Goal: Transaction & Acquisition: Purchase product/service

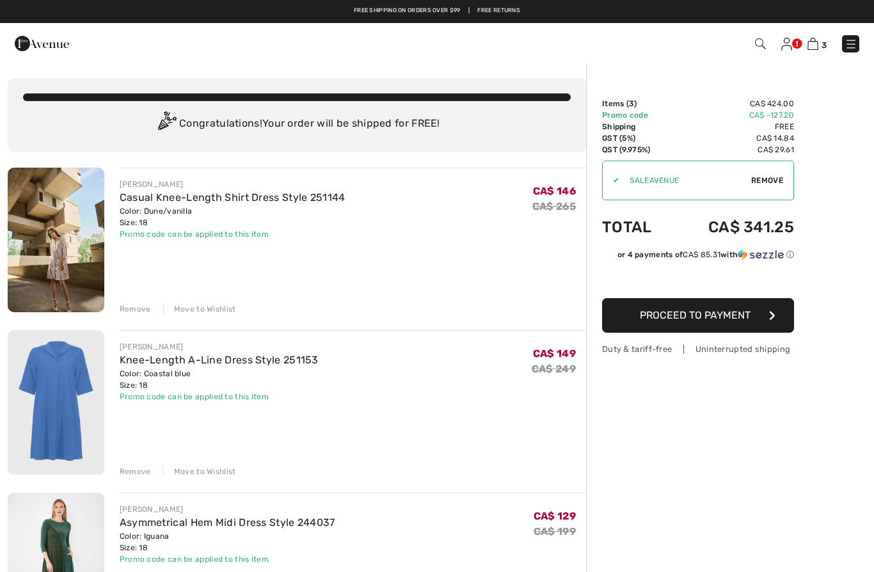
click at [752, 315] on button "Proceed to Payment" at bounding box center [698, 315] width 192 height 35
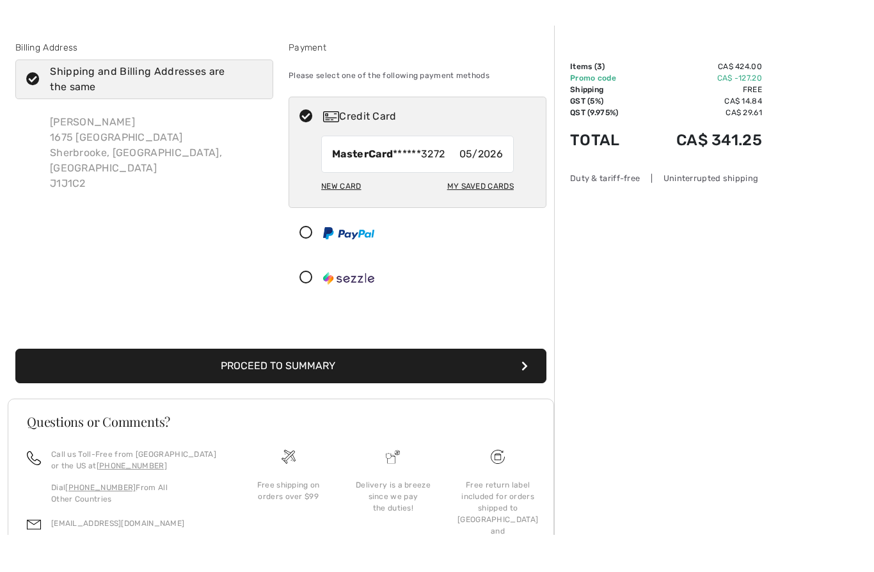
scroll to position [45, 0]
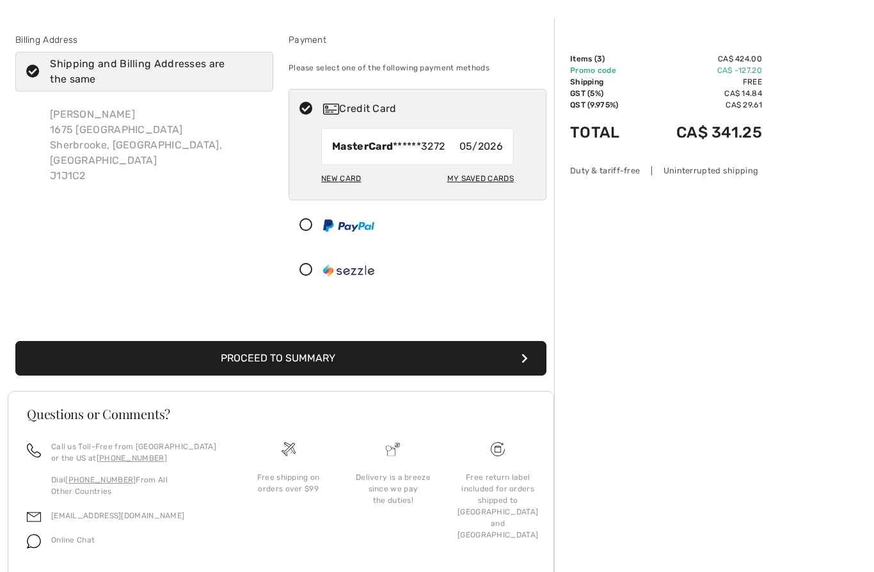
click at [342, 355] on button "Proceed to Summary" at bounding box center [280, 358] width 531 height 35
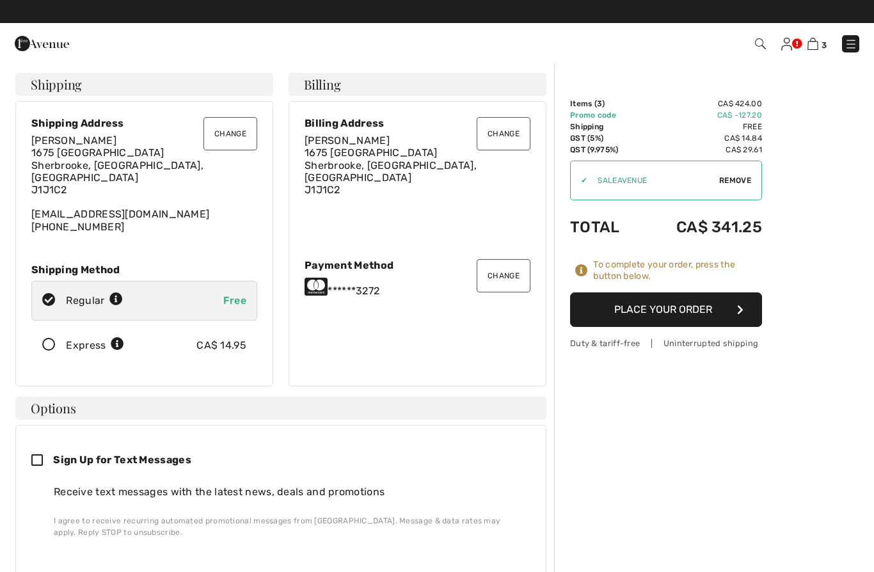
click at [737, 312] on icon "button" at bounding box center [740, 309] width 6 height 10
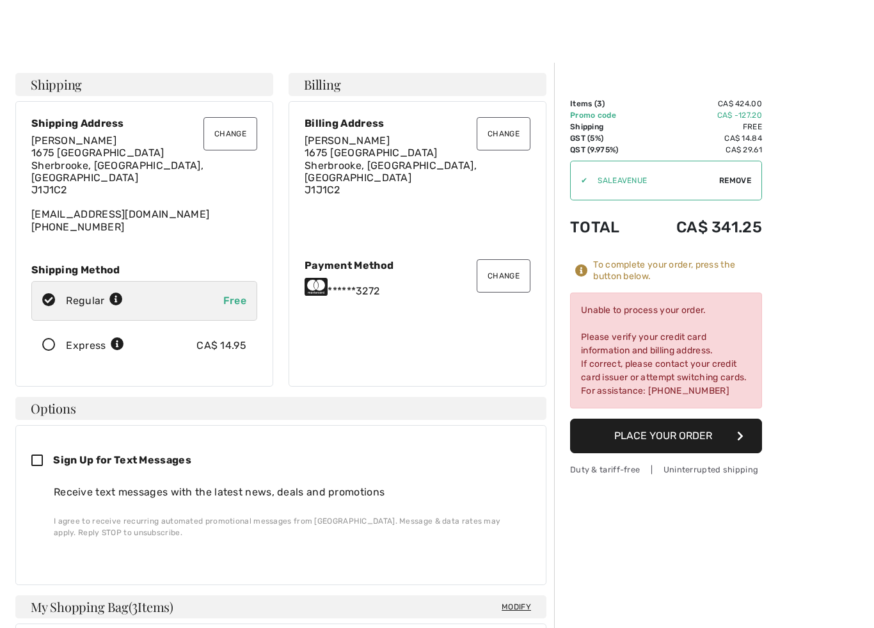
click at [502, 262] on button "Change" at bounding box center [504, 275] width 54 height 33
click at [511, 280] on button "Change" at bounding box center [504, 275] width 54 height 33
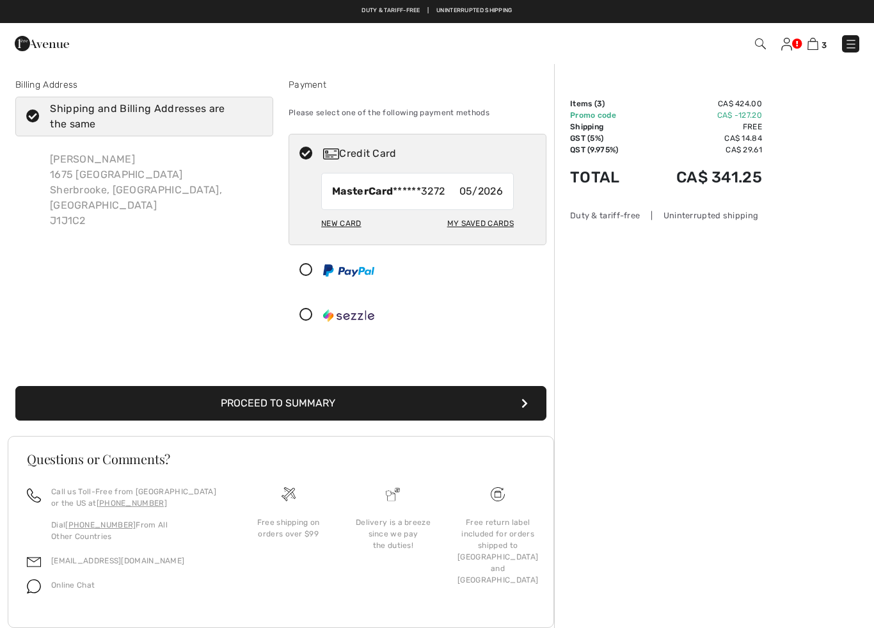
click at [349, 222] on div "New Card" at bounding box center [341, 223] width 40 height 22
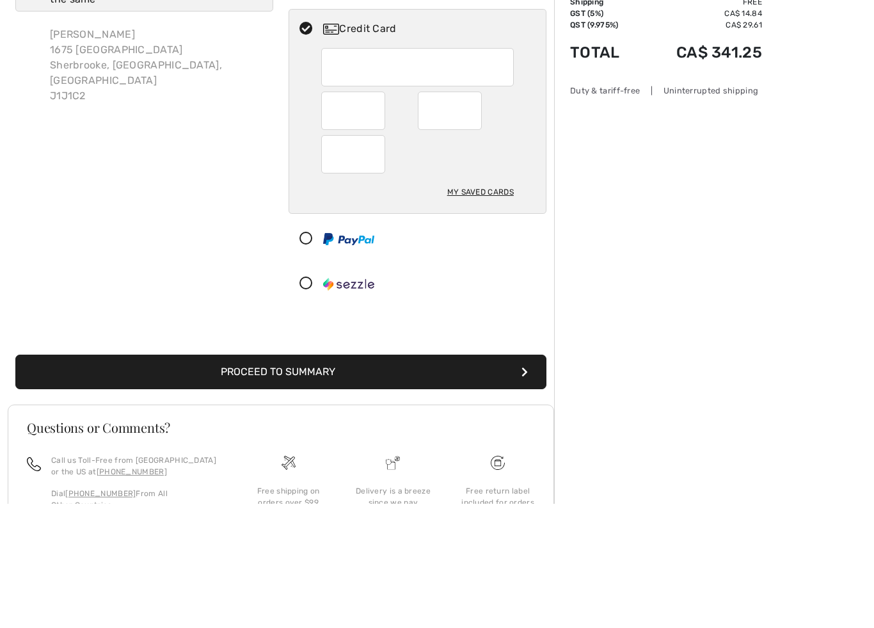
click at [484, 306] on div "My Saved Cards" at bounding box center [480, 317] width 67 height 22
radio input "true"
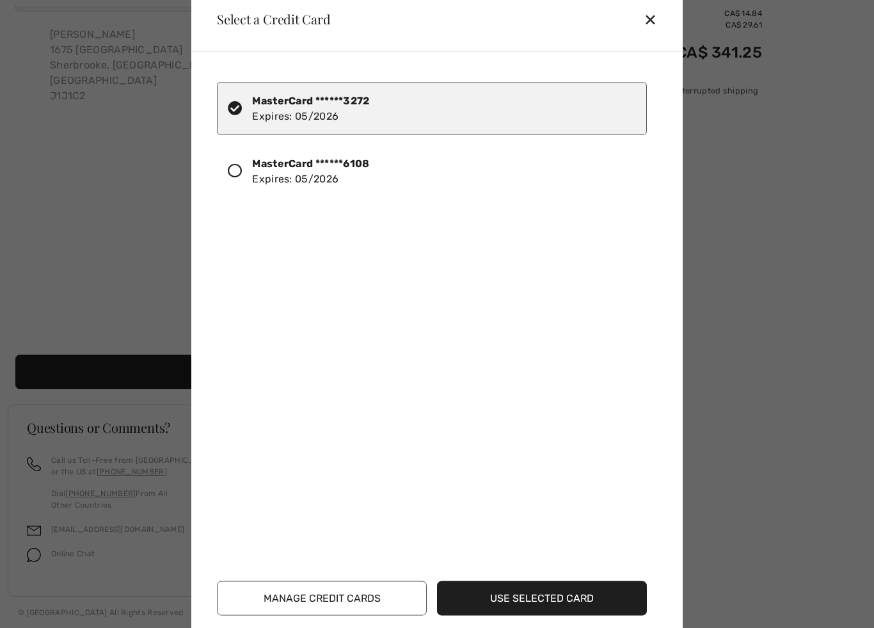
click at [239, 173] on icon at bounding box center [235, 170] width 14 height 14
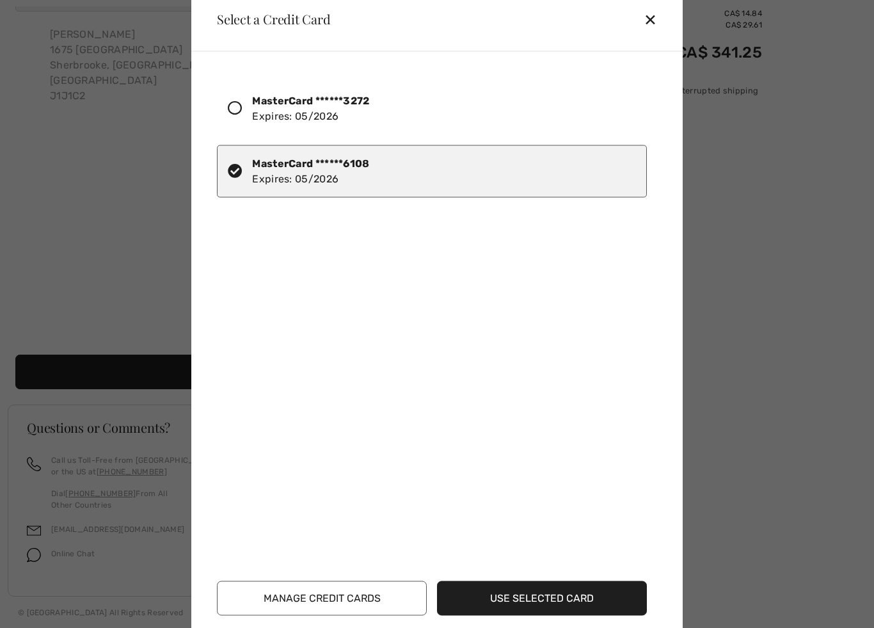
click at [562, 594] on button "Use Selected Card" at bounding box center [542, 597] width 210 height 35
click at [543, 590] on button "Use Selected Card" at bounding box center [542, 597] width 210 height 35
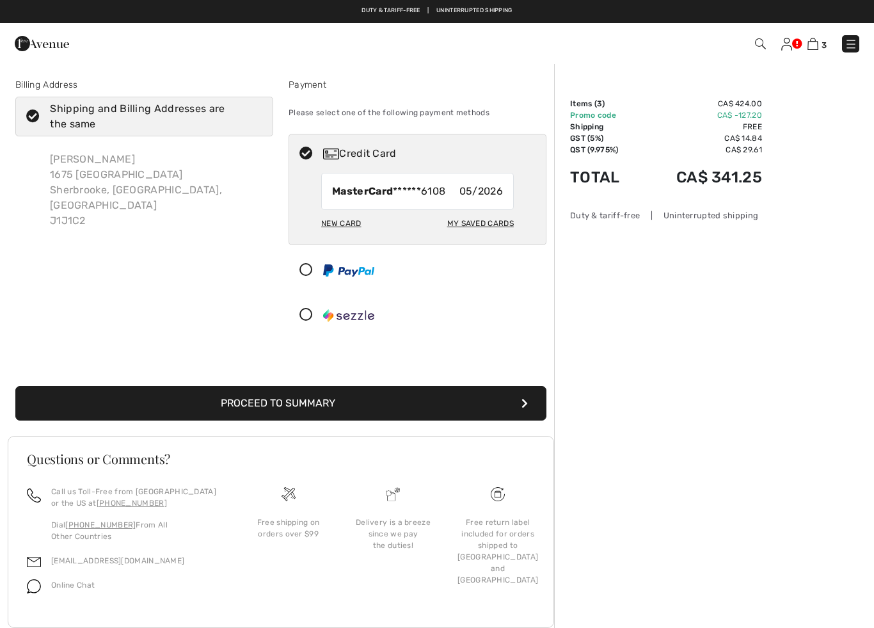
click at [360, 400] on button "Proceed to Summary" at bounding box center [280, 403] width 531 height 35
click at [527, 406] on icon "submit" at bounding box center [524, 403] width 6 height 10
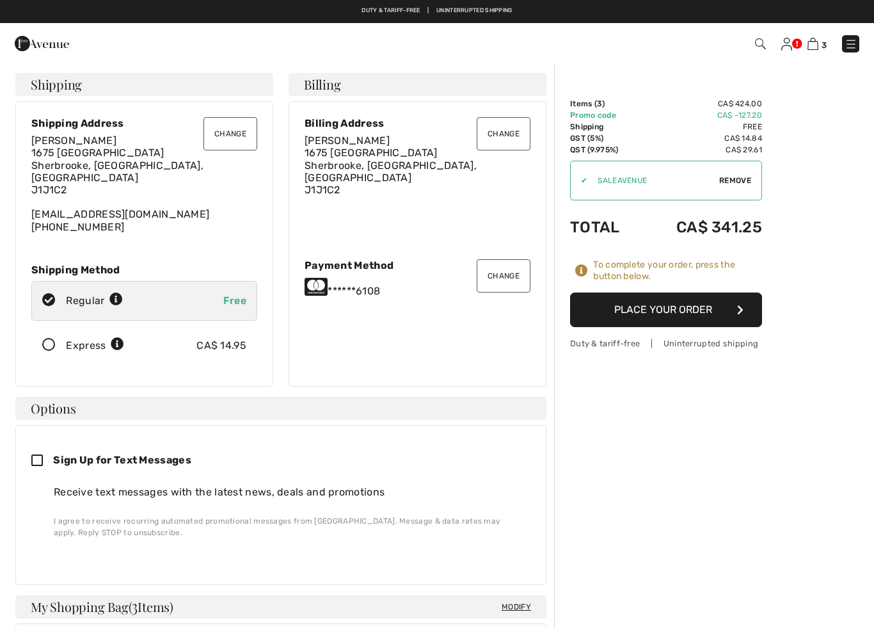
click at [741, 312] on icon "button" at bounding box center [740, 309] width 6 height 10
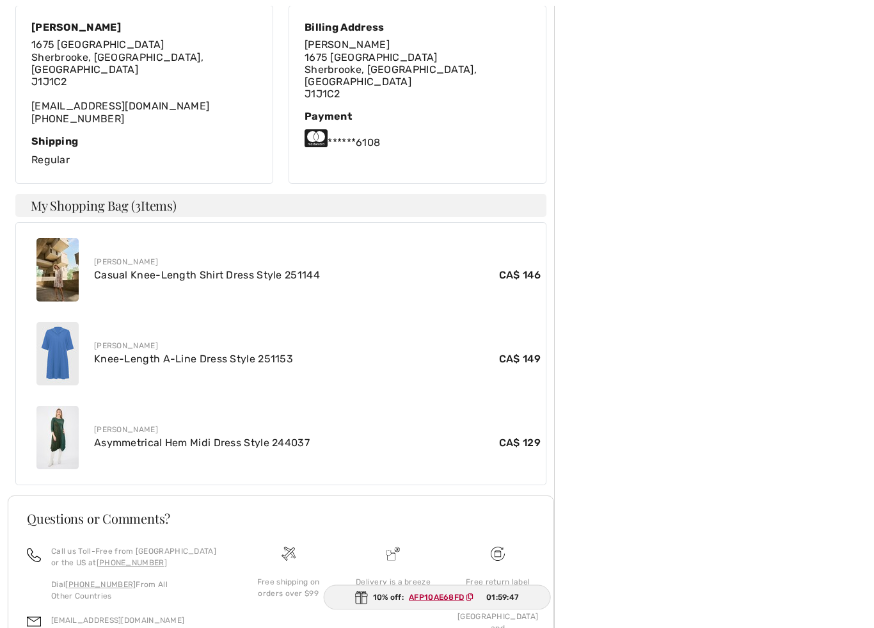
scroll to position [411, 0]
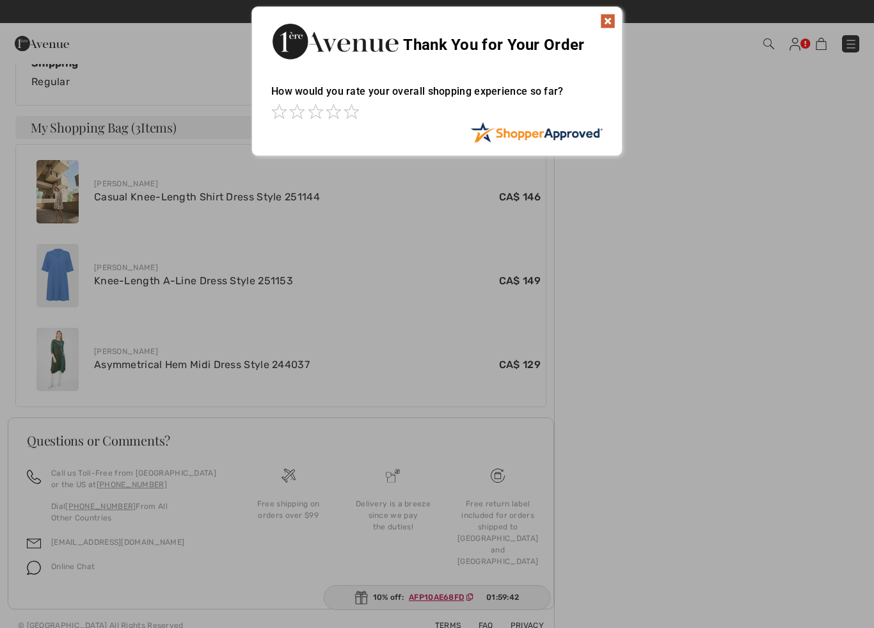
click at [613, 14] on img at bounding box center [607, 20] width 15 height 15
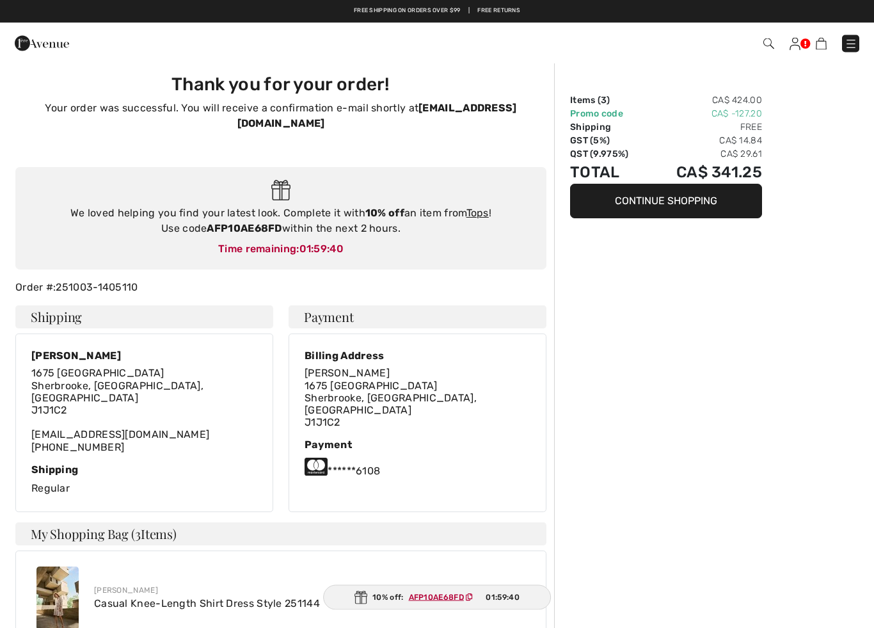
scroll to position [0, 0]
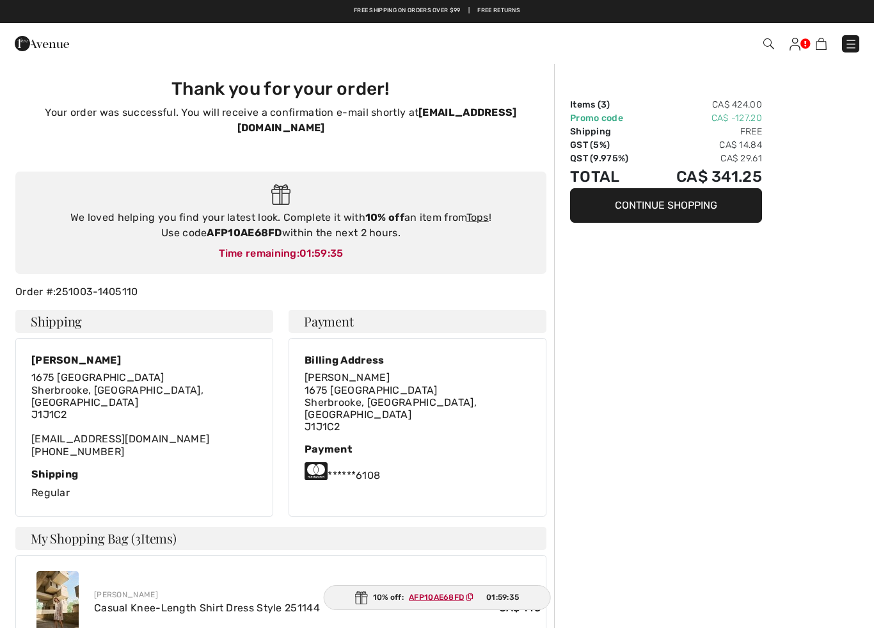
click at [697, 205] on button "Continue Shopping" at bounding box center [666, 205] width 192 height 35
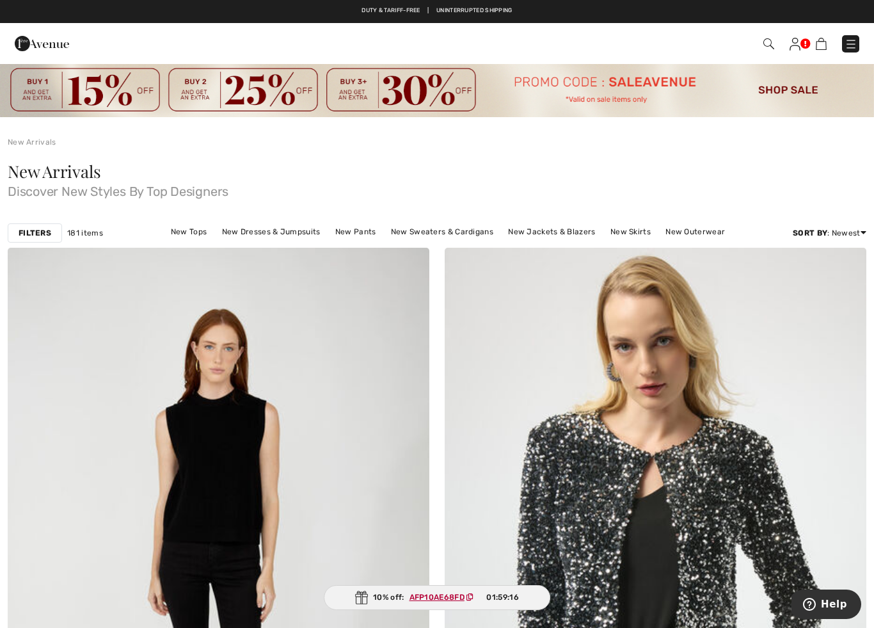
click at [79, 177] on span "New Arrivals" at bounding box center [54, 171] width 93 height 22
click at [77, 174] on span "New Arrivals" at bounding box center [54, 171] width 93 height 22
click at [96, 187] on span "Discover New Styles By Top Designers" at bounding box center [437, 189] width 858 height 18
click at [39, 184] on span "Discover New Styles By Top Designers" at bounding box center [437, 189] width 858 height 18
click at [204, 200] on div "New Arrivals Discover New Styles By Top Designers" at bounding box center [437, 183] width 874 height 70
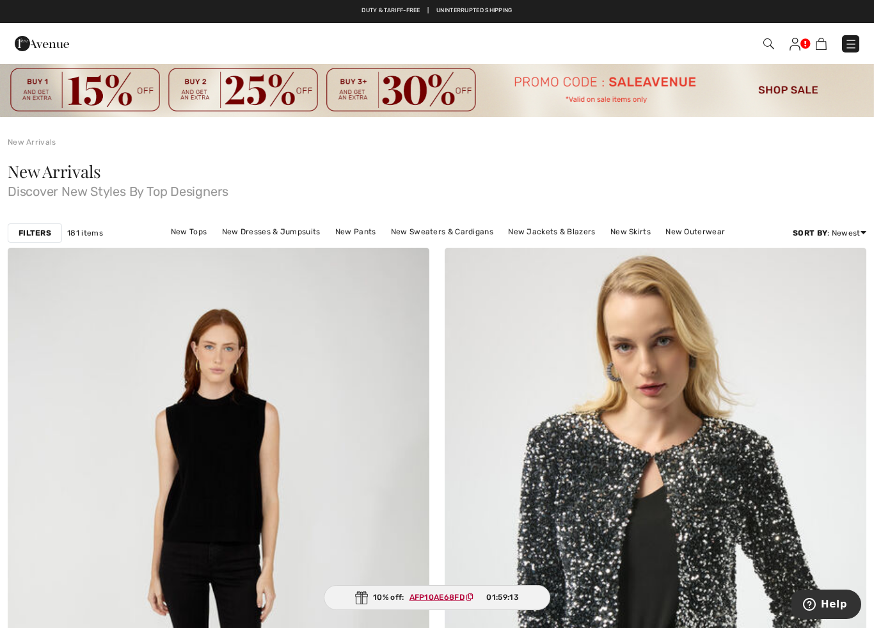
click at [102, 191] on span "Discover New Styles By Top Designers" at bounding box center [437, 189] width 858 height 18
click at [41, 193] on span "Discover New Styles By Top Designers" at bounding box center [437, 189] width 858 height 18
click at [273, 237] on link "New Dresses & Jumpsuits" at bounding box center [271, 231] width 111 height 17
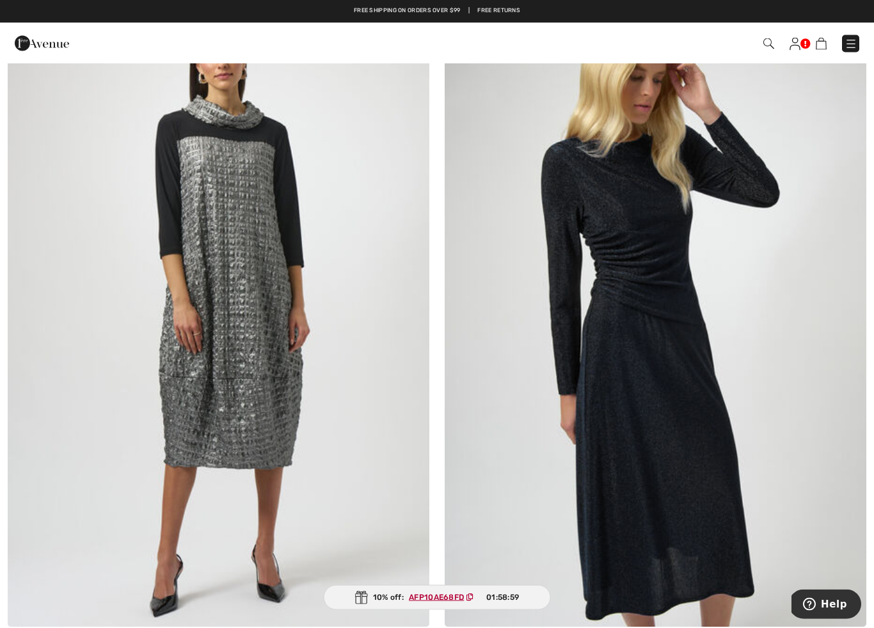
scroll to position [1589, 0]
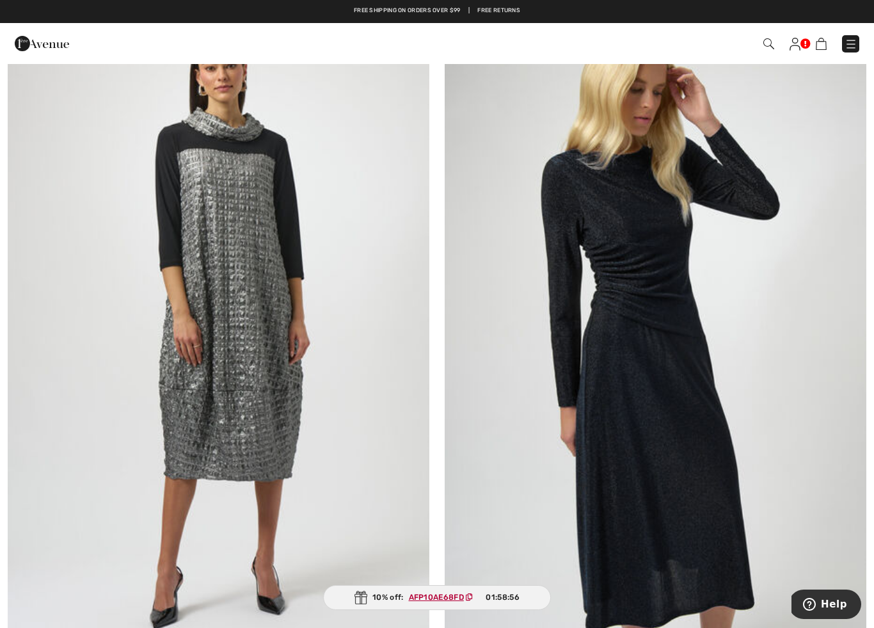
click at [239, 253] on img at bounding box center [219, 322] width 422 height 633
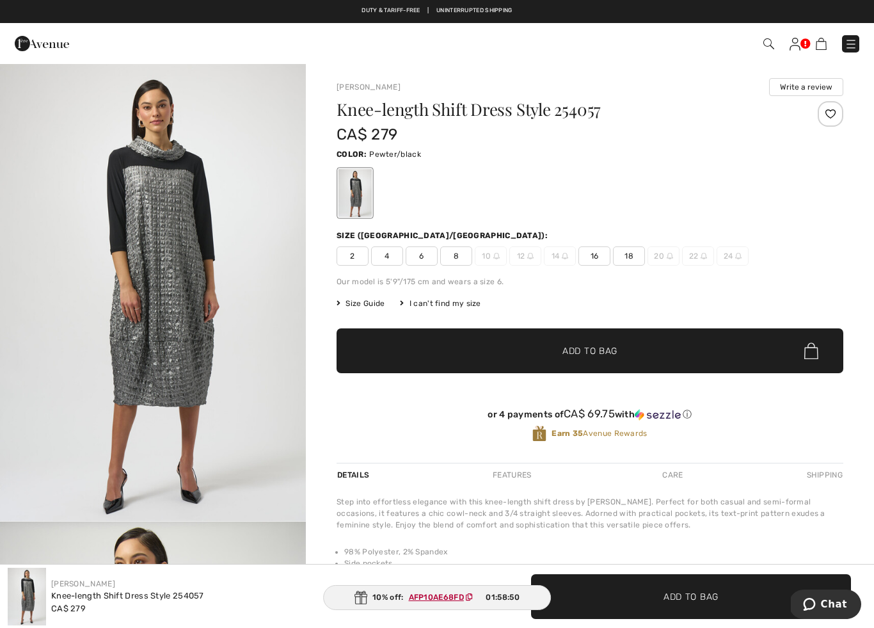
click at [633, 251] on span "18" at bounding box center [629, 255] width 32 height 19
click at [614, 349] on span "Add to Bag" at bounding box center [589, 350] width 55 height 13
click at [438, 597] on ins "AFP10AE68FD" at bounding box center [436, 596] width 55 height 9
click at [431, 599] on ins "AFP10AE68FD" at bounding box center [436, 596] width 55 height 9
click at [823, 40] on span "1" at bounding box center [825, 45] width 4 height 10
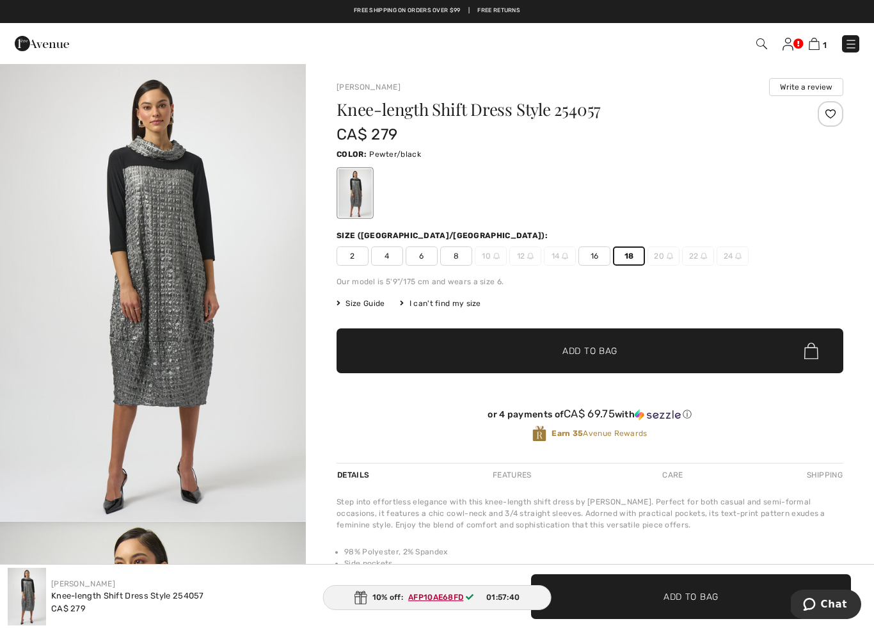
click at [812, 46] on img at bounding box center [814, 44] width 11 height 12
click at [816, 44] on img at bounding box center [814, 44] width 11 height 12
click at [818, 43] on img at bounding box center [814, 44] width 11 height 12
click at [853, 45] on img at bounding box center [850, 44] width 13 height 13
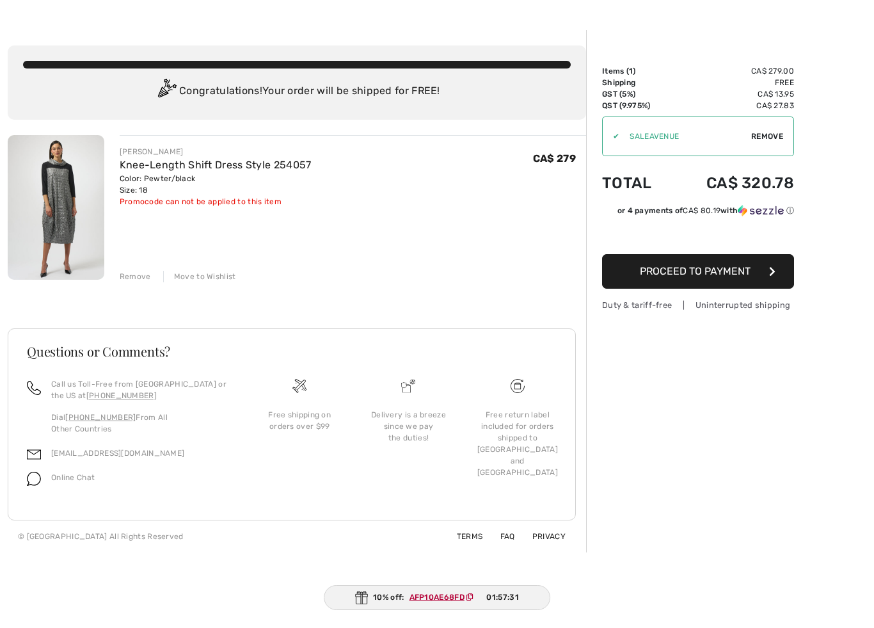
scroll to position [34, 0]
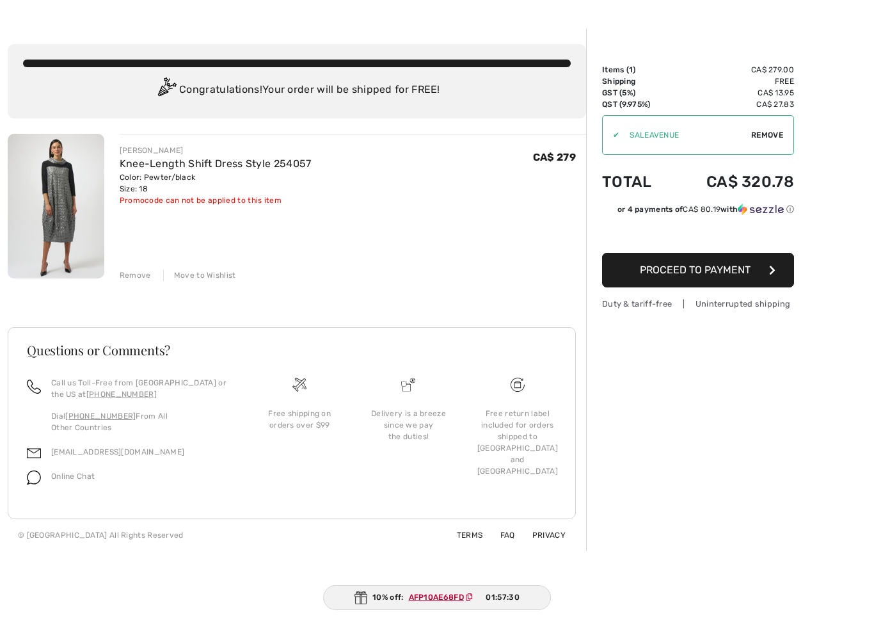
click at [438, 597] on ins "AFP10AE68FD" at bounding box center [436, 596] width 55 height 9
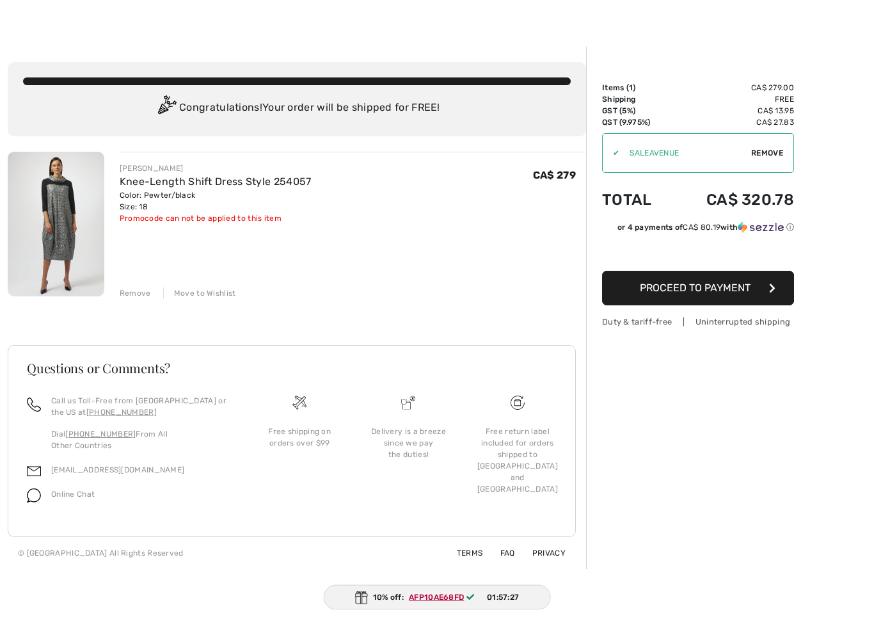
scroll to position [0, 0]
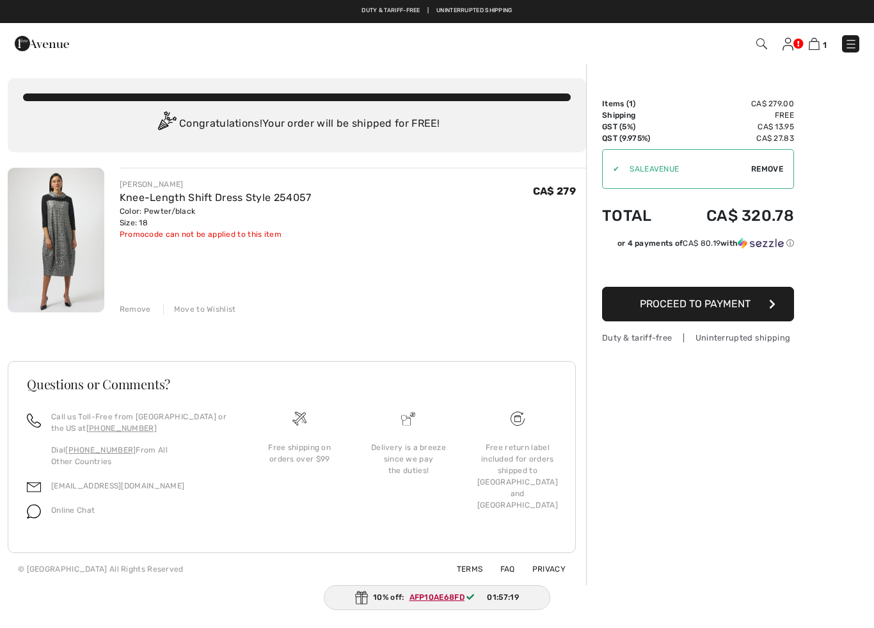
click at [768, 169] on span "Remove" at bounding box center [767, 169] width 32 height 12
click at [849, 47] on img at bounding box center [850, 44] width 13 height 13
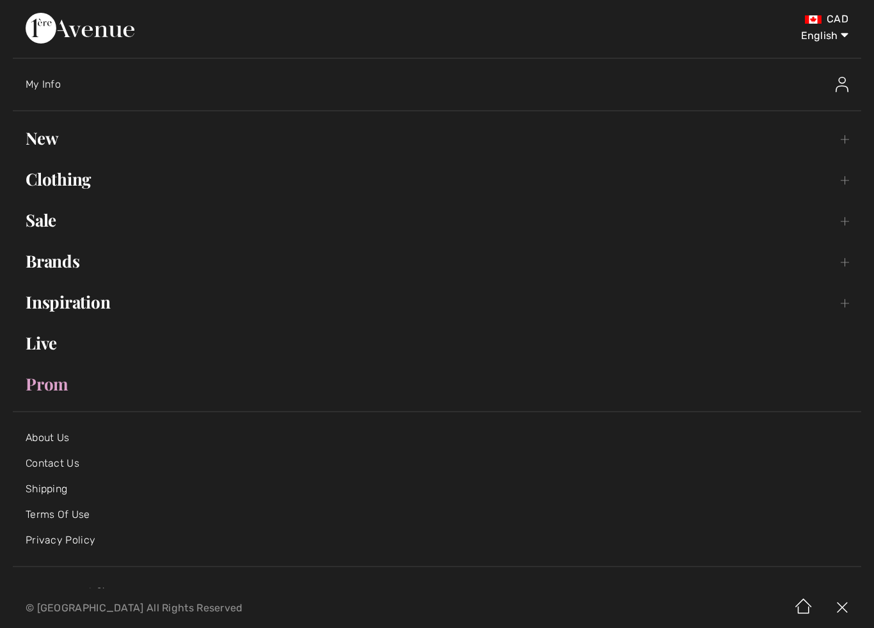
click at [58, 132] on link "New Toggle submenu" at bounding box center [437, 138] width 848 height 28
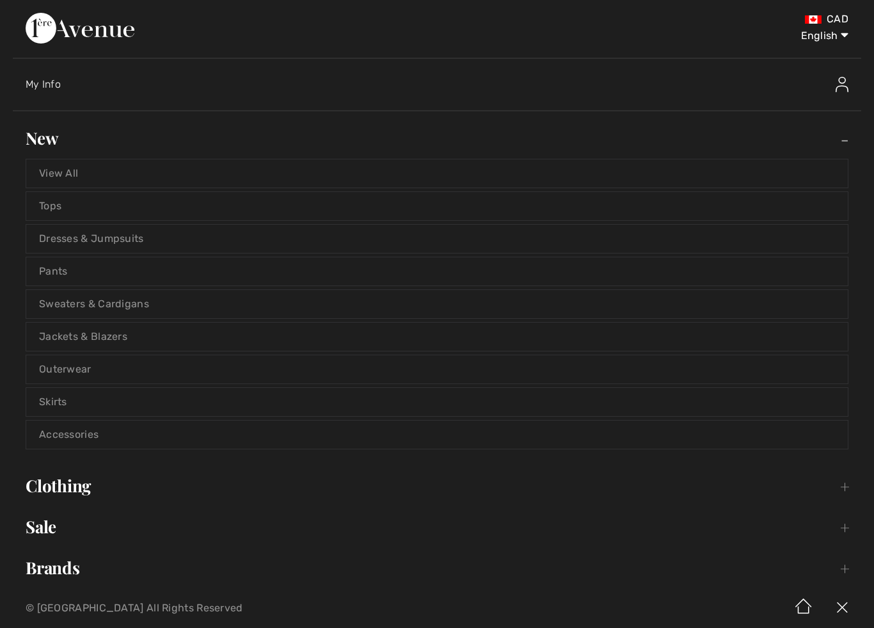
click at [72, 173] on link "View All" at bounding box center [436, 173] width 821 height 28
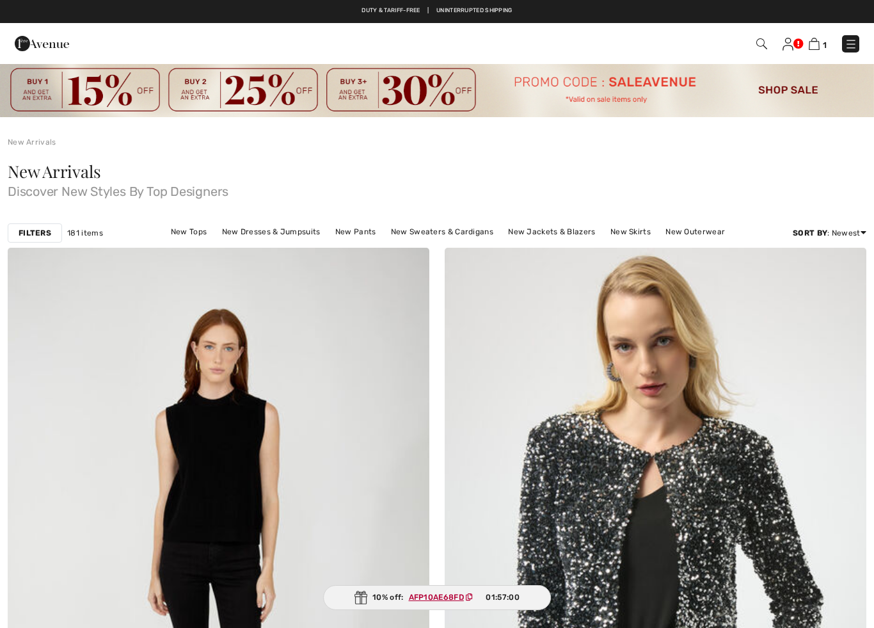
click at [80, 176] on span "New Arrivals" at bounding box center [54, 171] width 93 height 22
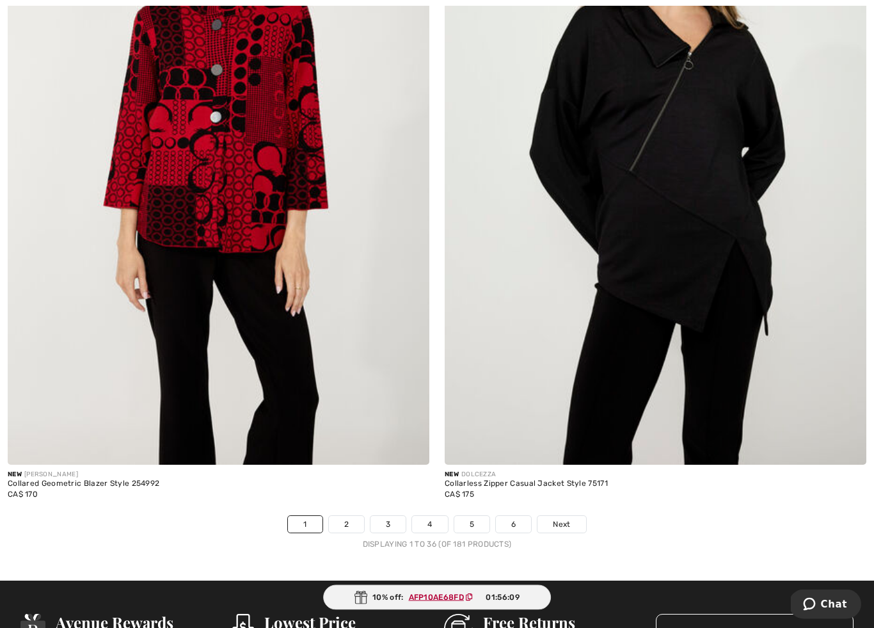
scroll to position [12322, 0]
click at [564, 516] on link "Next" at bounding box center [561, 524] width 48 height 17
click at [565, 518] on span "Next" at bounding box center [561, 524] width 17 height 12
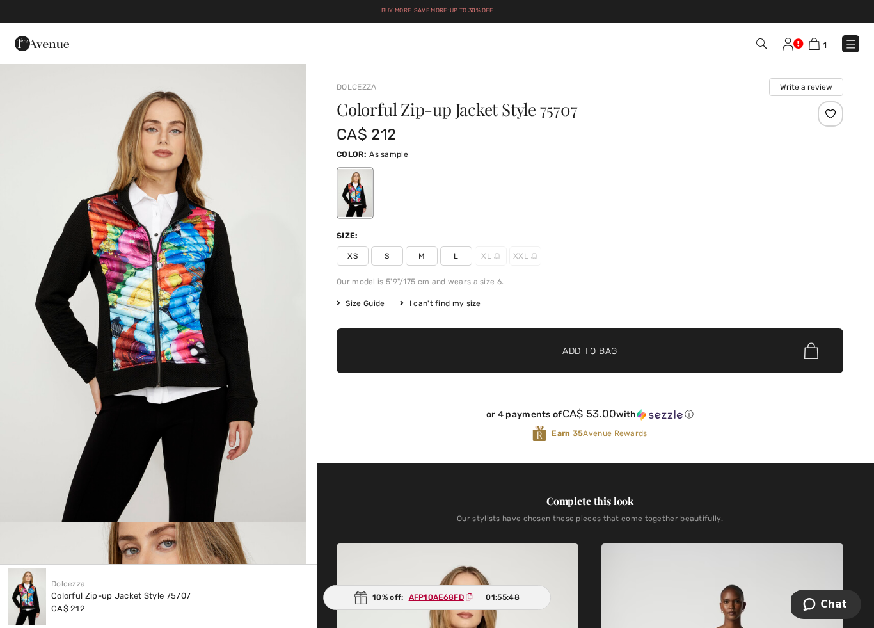
click at [849, 50] on img at bounding box center [850, 44] width 13 height 13
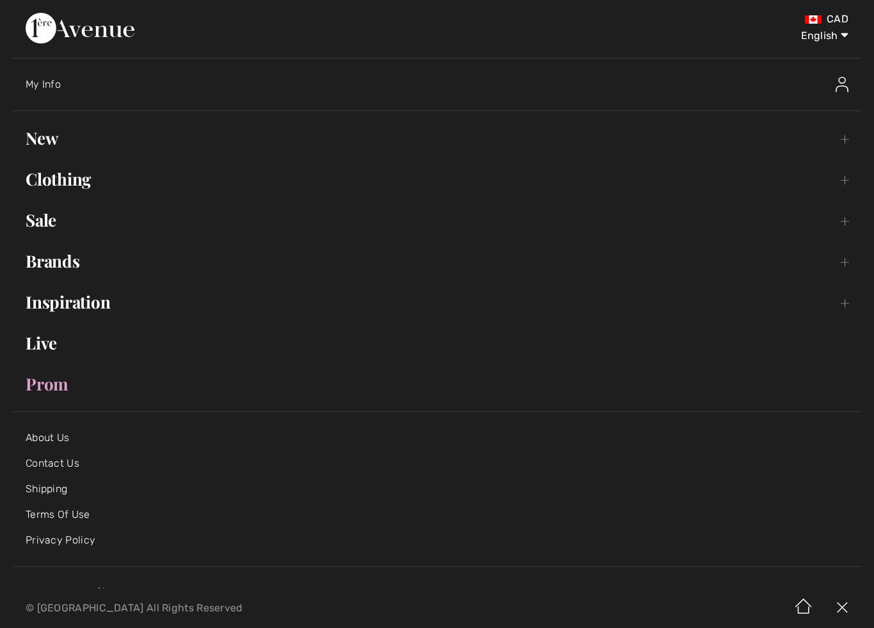
click at [56, 137] on link "New Toggle submenu" at bounding box center [437, 138] width 848 height 28
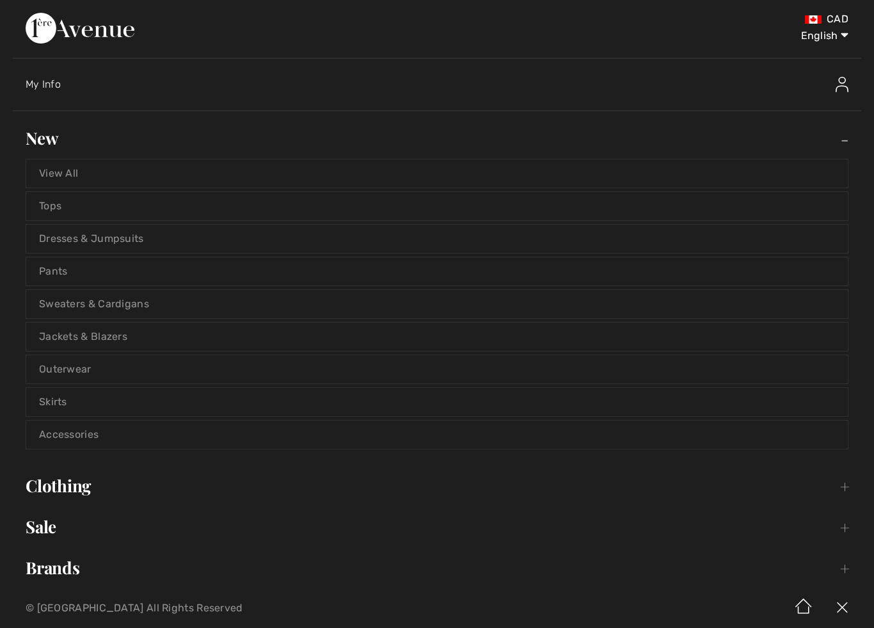
click at [119, 241] on link "Dresses & Jumpsuits" at bounding box center [436, 239] width 821 height 28
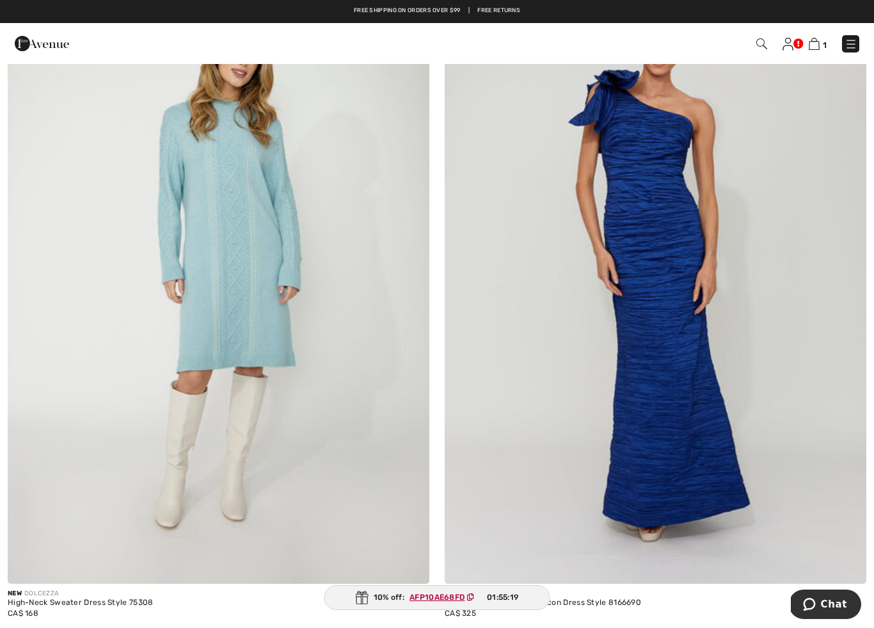
scroll to position [6591, 0]
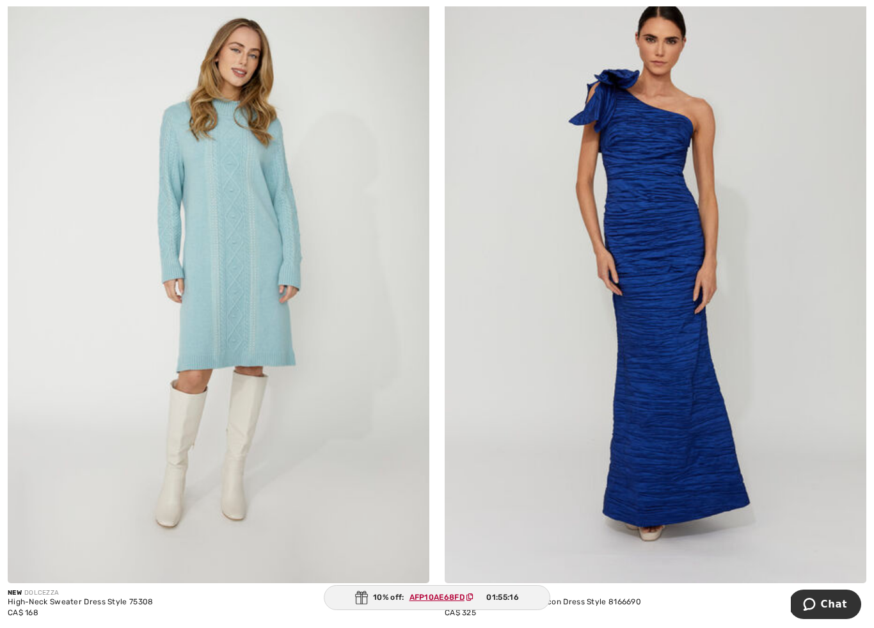
click at [247, 192] on img at bounding box center [219, 267] width 422 height 633
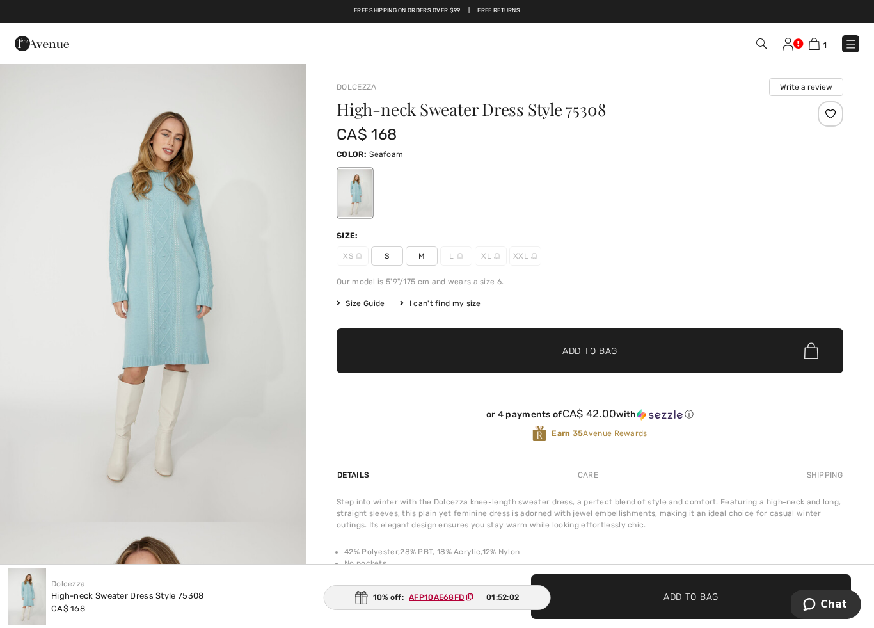
click at [848, 43] on img at bounding box center [850, 44] width 13 height 13
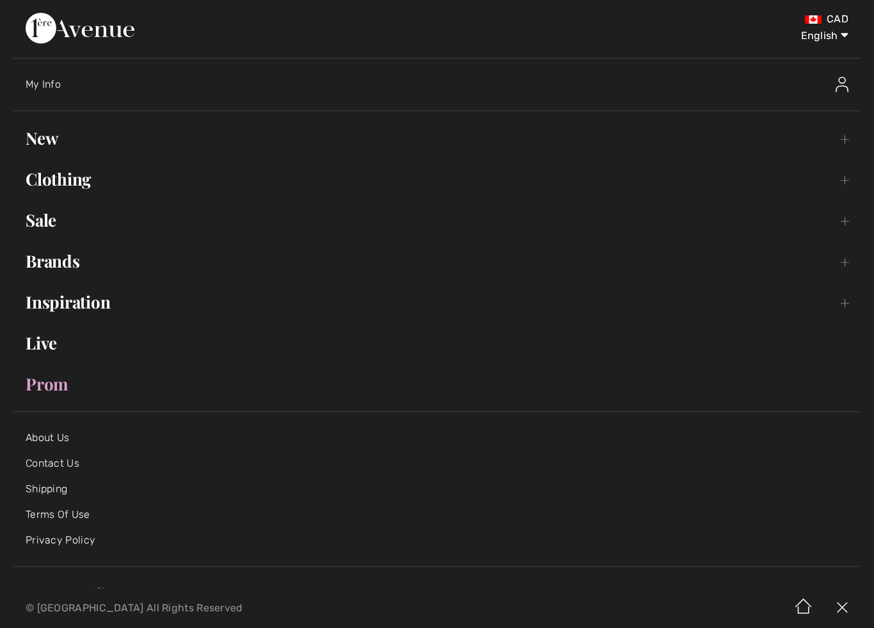
click at [53, 140] on link "New Toggle submenu" at bounding box center [437, 138] width 848 height 28
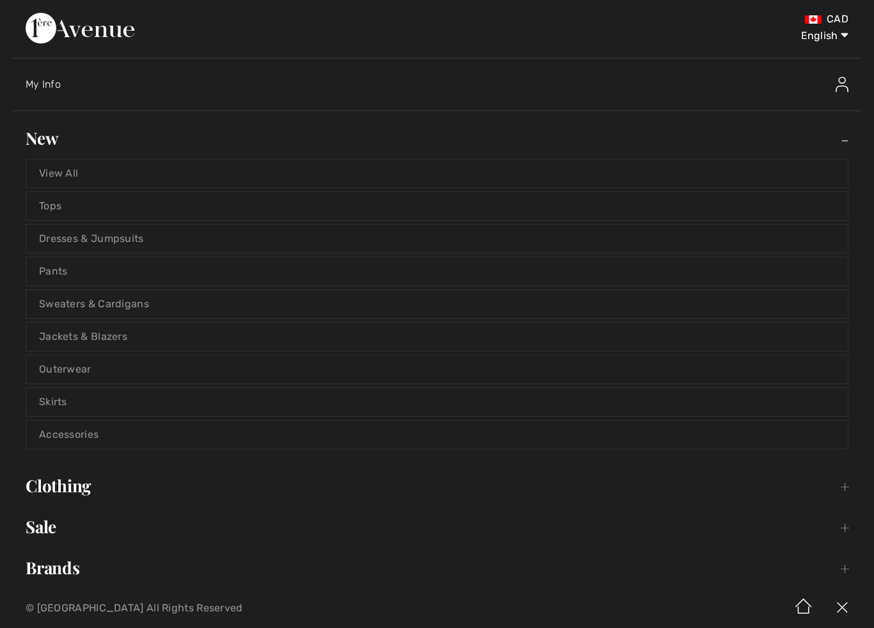
click at [81, 171] on link "View All" at bounding box center [436, 173] width 821 height 28
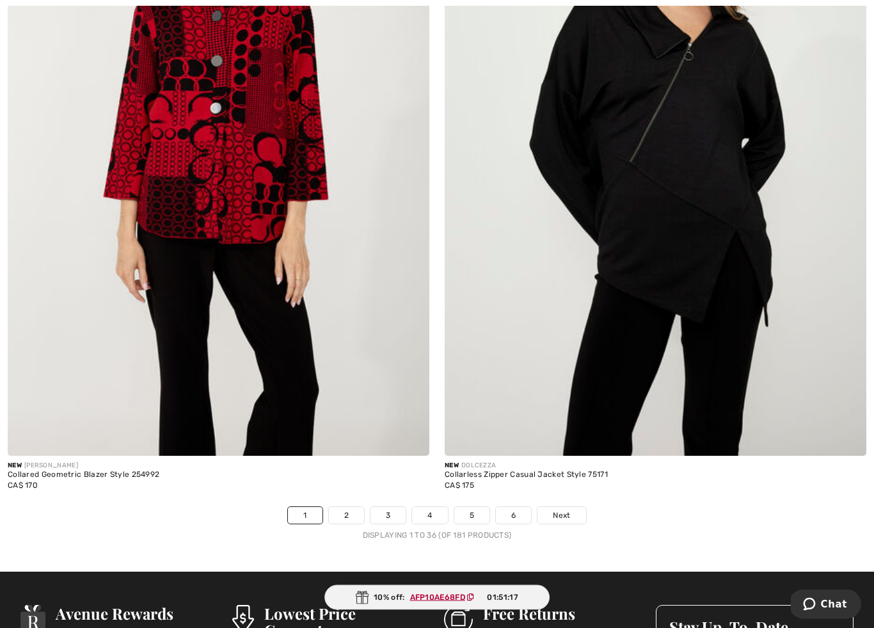
scroll to position [12332, 0]
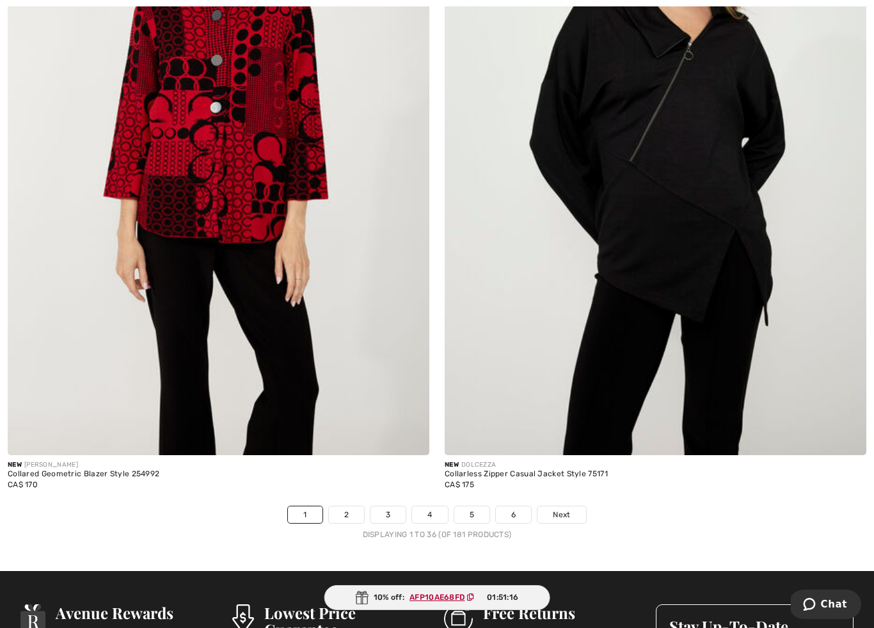
click at [562, 509] on span "Next" at bounding box center [561, 515] width 17 height 12
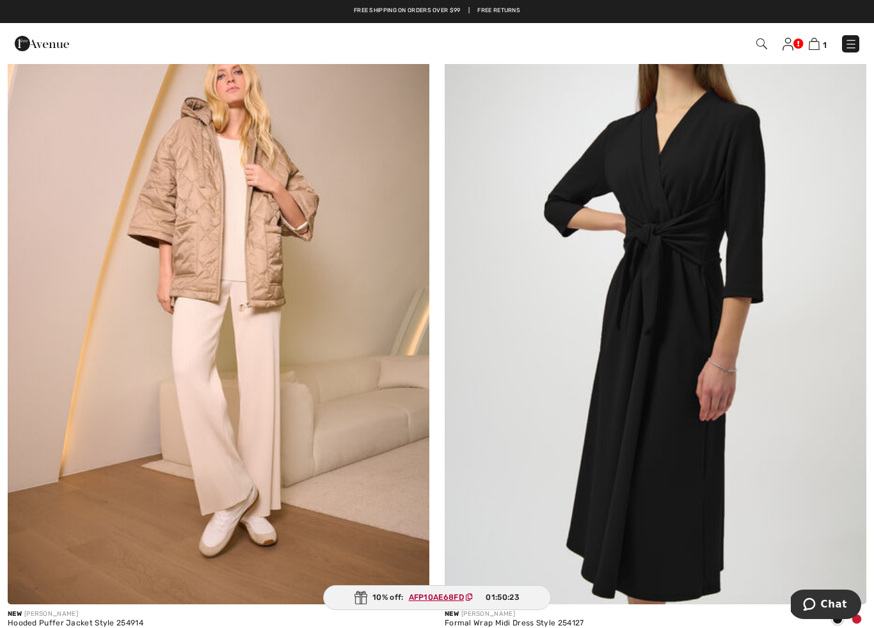
scroll to position [10816, 0]
click at [292, 246] on img at bounding box center [219, 288] width 422 height 633
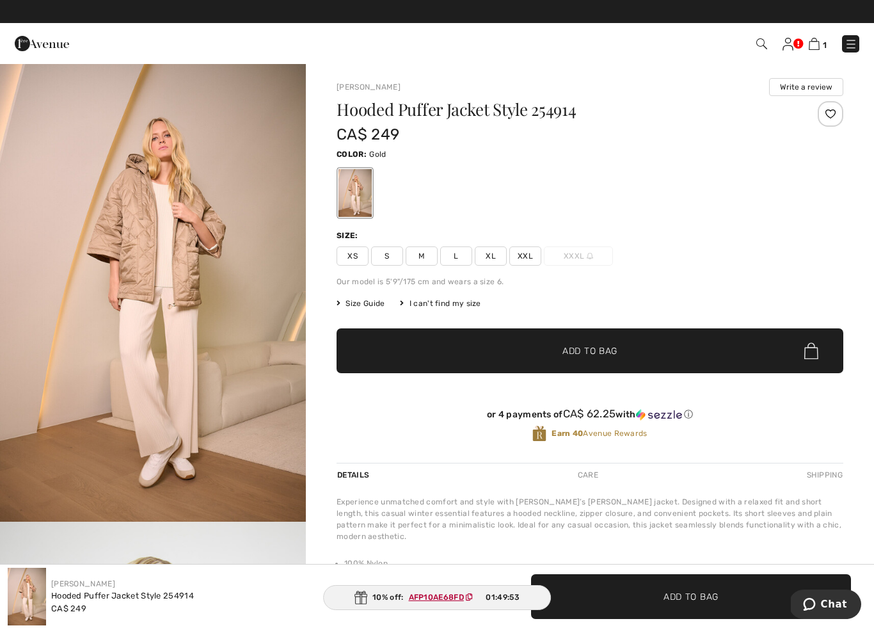
click at [851, 42] on img at bounding box center [850, 44] width 13 height 13
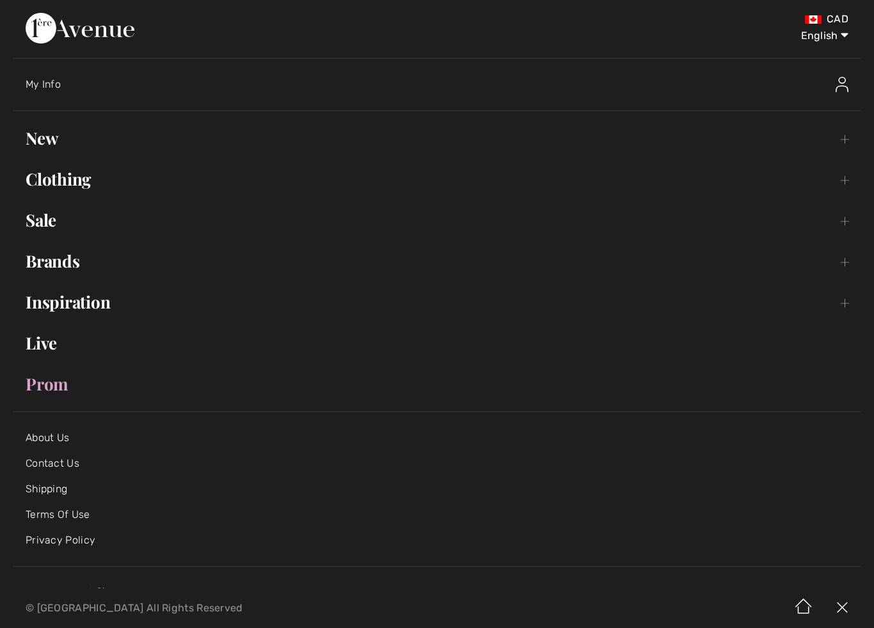
click at [57, 150] on link "New Toggle submenu" at bounding box center [437, 138] width 848 height 28
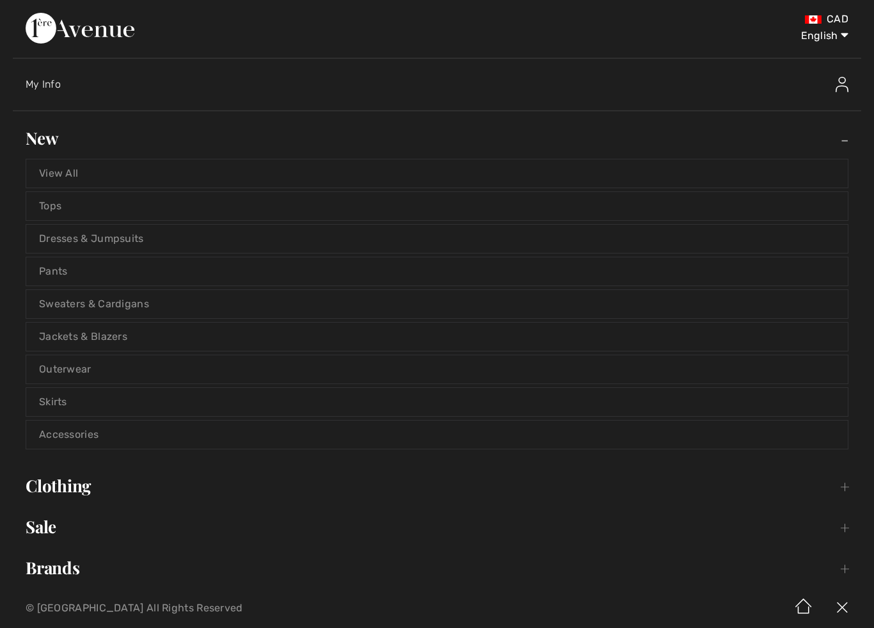
click at [90, 178] on link "View All" at bounding box center [436, 173] width 821 height 28
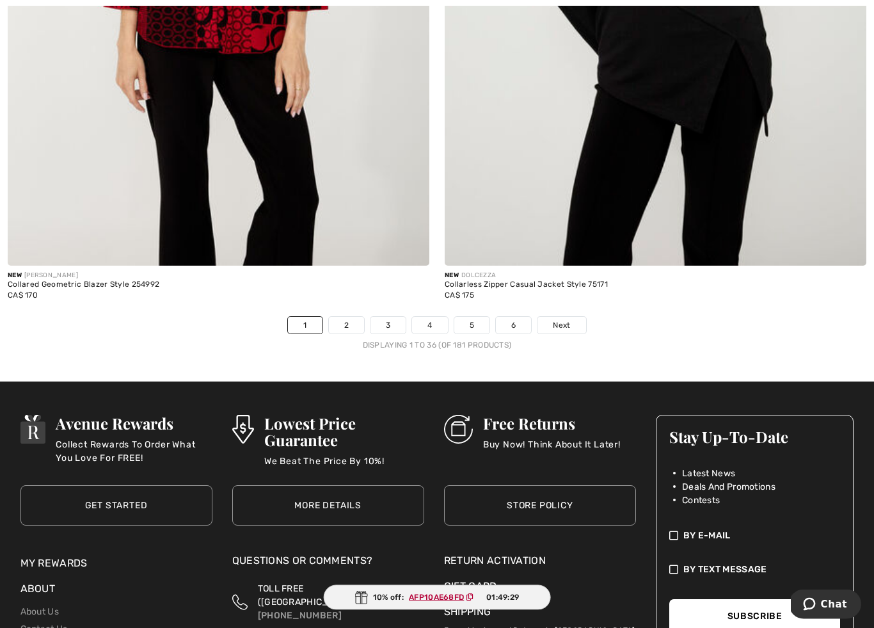
scroll to position [12521, 0]
click at [562, 321] on span "Next" at bounding box center [561, 325] width 17 height 12
click at [558, 319] on span "Next" at bounding box center [561, 325] width 17 height 12
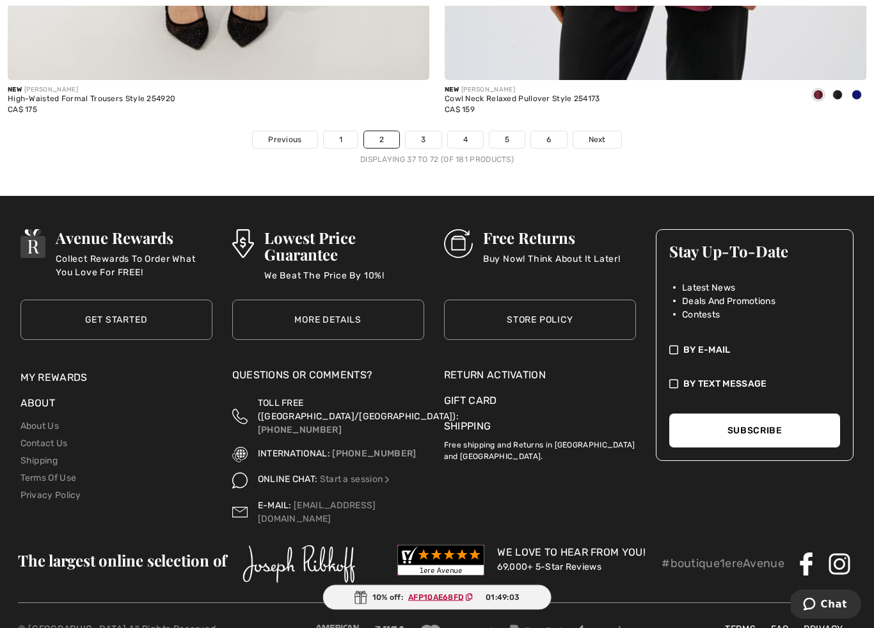
scroll to position [12719, 0]
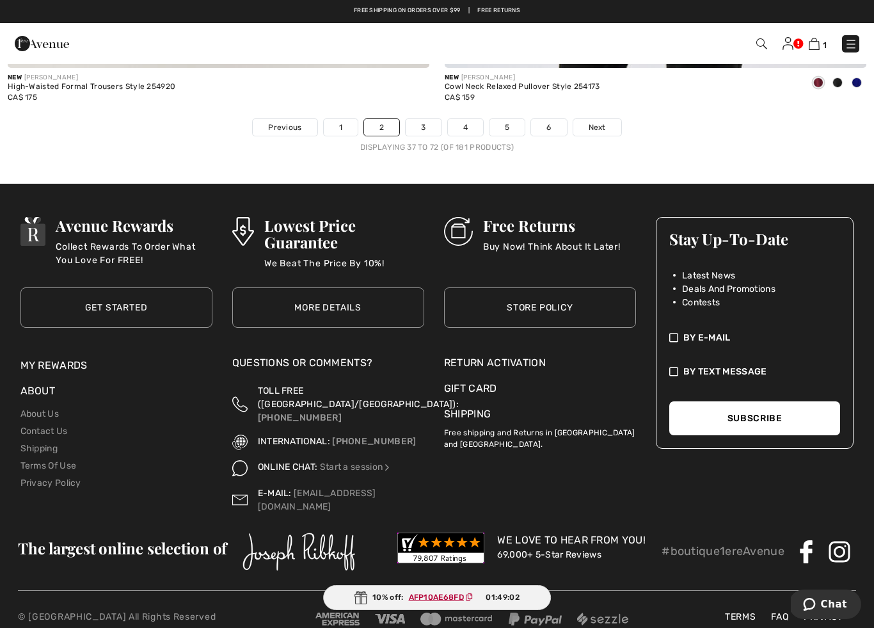
click at [605, 122] on span "Next" at bounding box center [597, 128] width 17 height 12
click at [602, 122] on span "Next" at bounding box center [597, 128] width 17 height 12
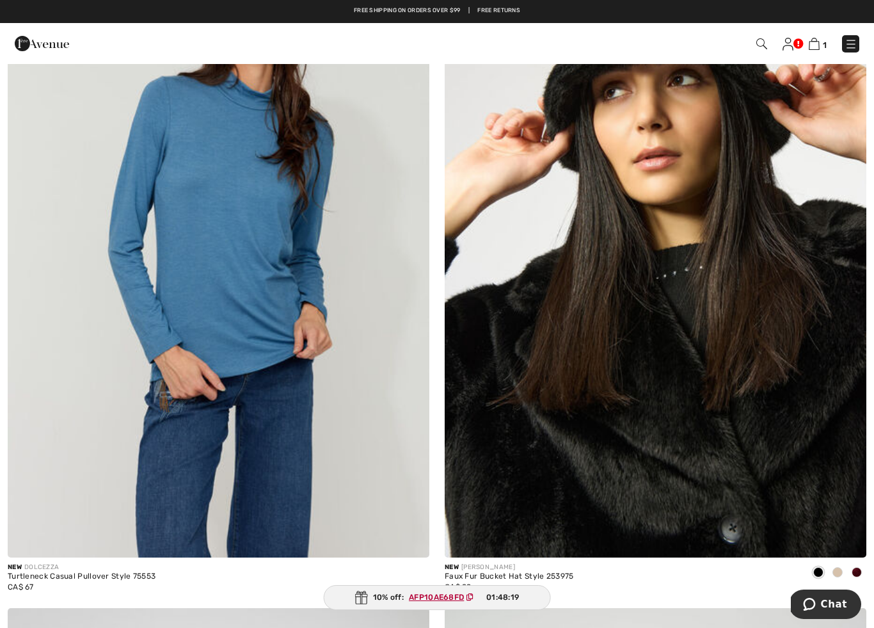
scroll to position [11544, 0]
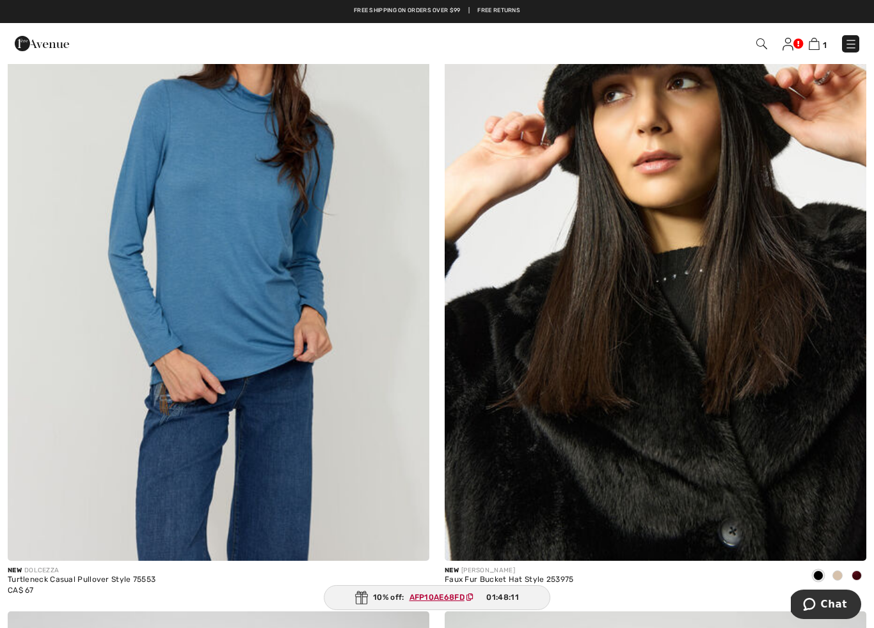
click at [260, 232] on img at bounding box center [219, 244] width 422 height 633
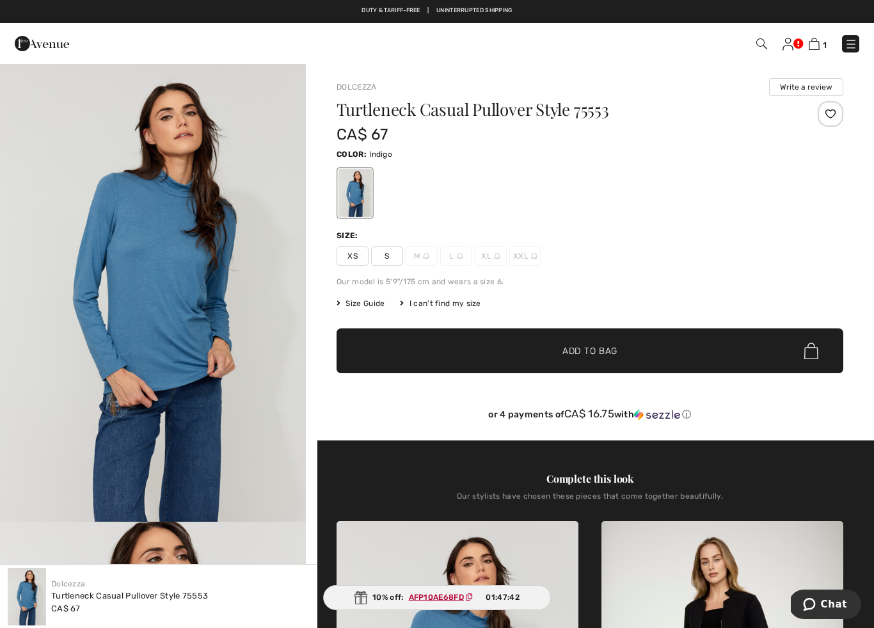
click at [848, 44] on img at bounding box center [850, 44] width 13 height 13
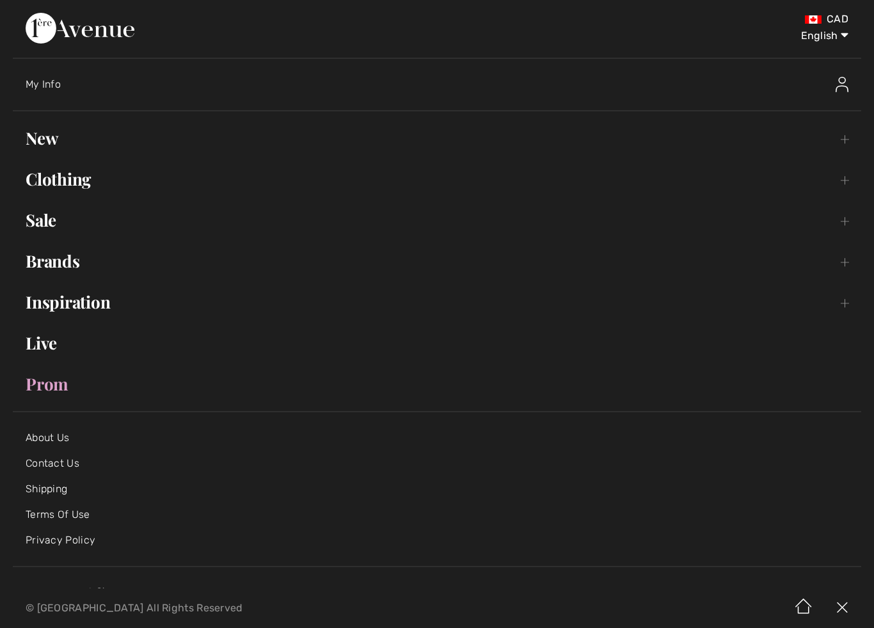
click at [44, 133] on link "New Toggle submenu" at bounding box center [437, 138] width 848 height 28
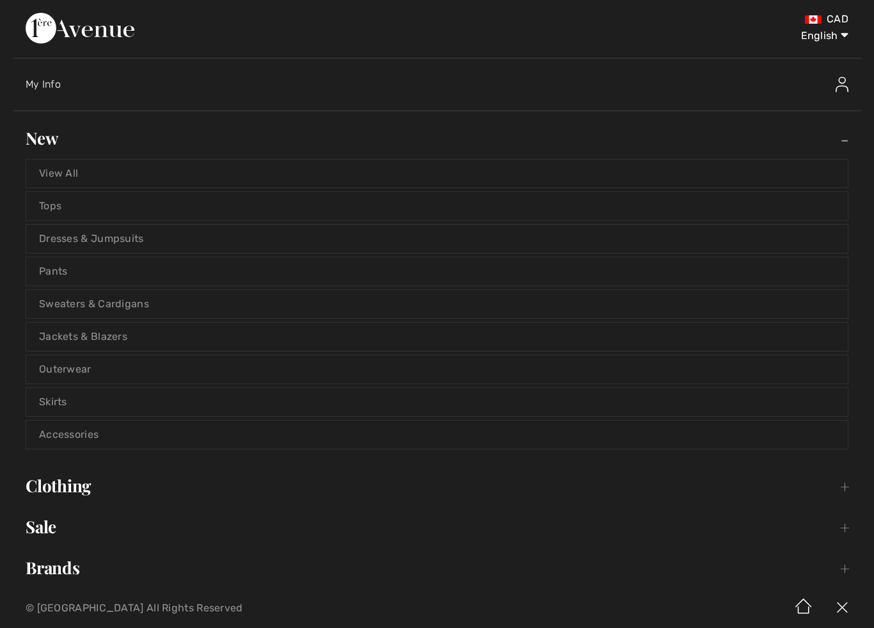
click at [75, 170] on link "View All" at bounding box center [436, 173] width 821 height 28
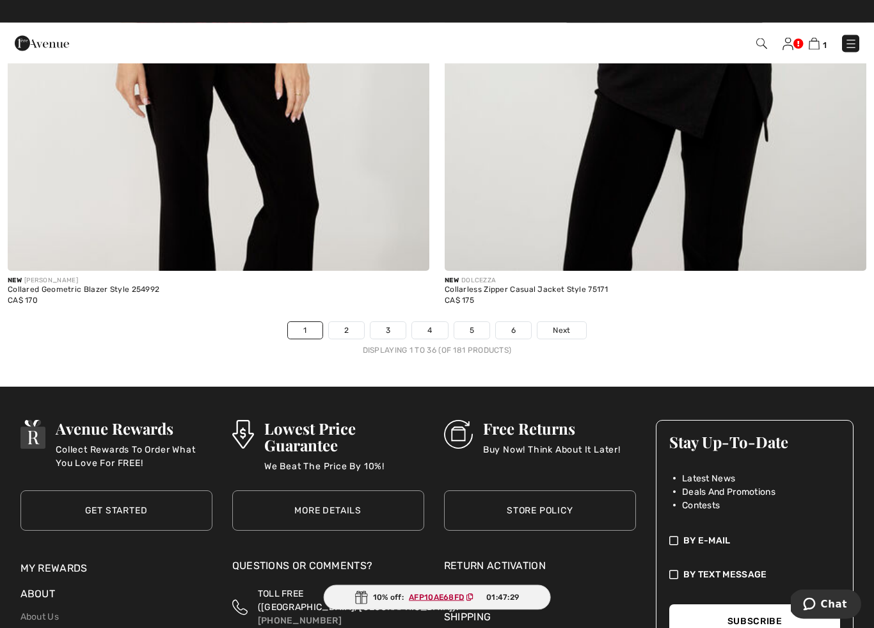
scroll to position [12516, 0]
click at [431, 322] on link "4" at bounding box center [429, 330] width 35 height 17
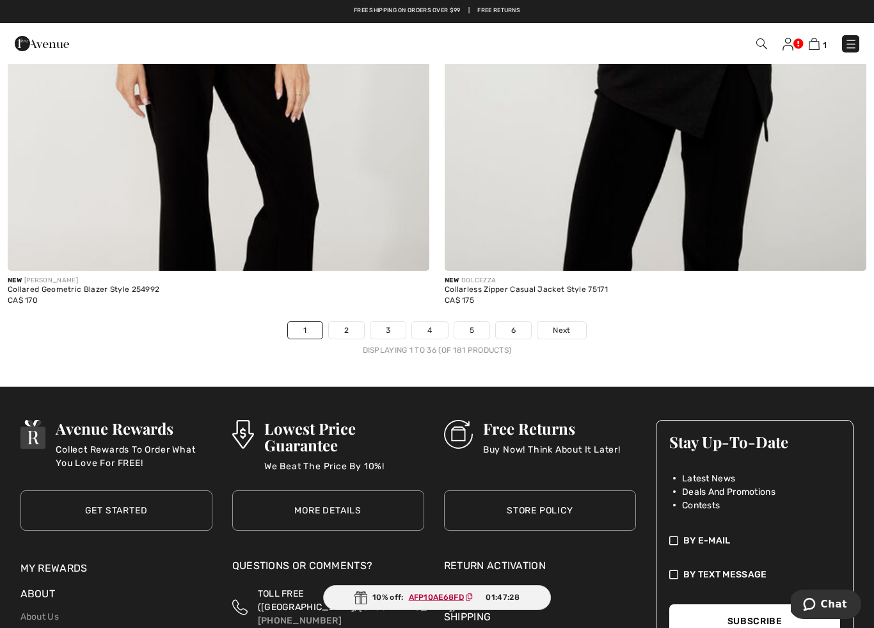
click at [429, 322] on link "4" at bounding box center [429, 330] width 35 height 17
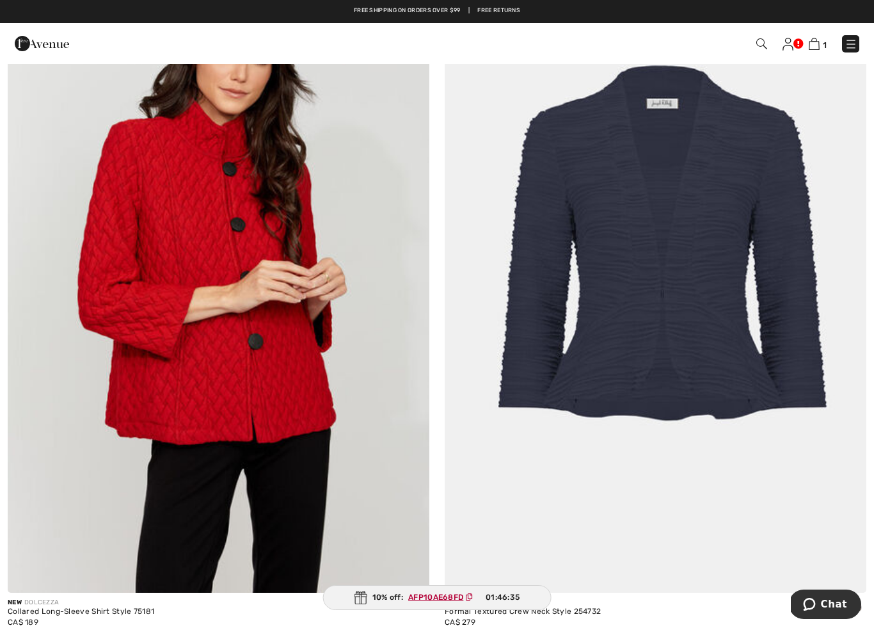
scroll to position [10828, 0]
click at [273, 280] on img at bounding box center [219, 277] width 422 height 633
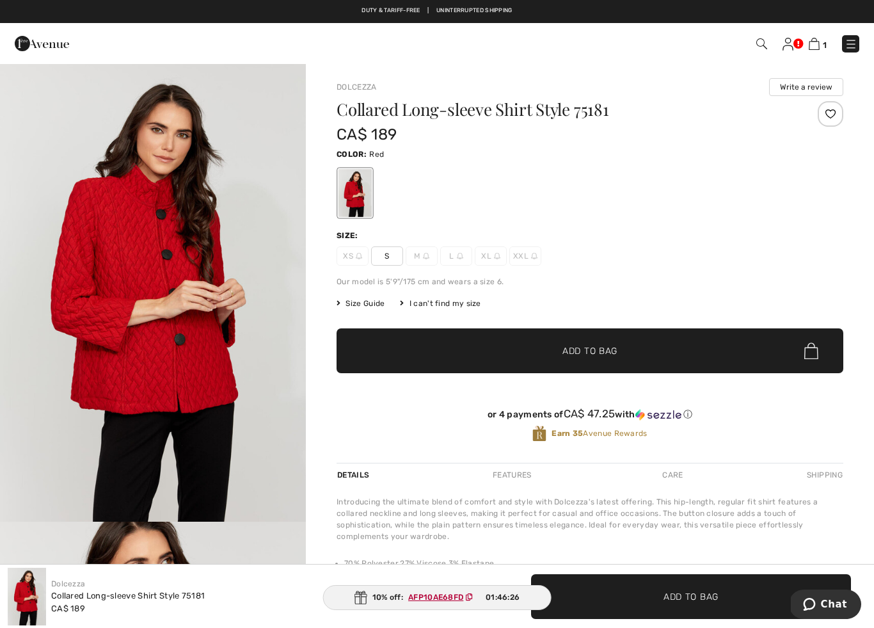
click at [814, 43] on img at bounding box center [814, 44] width 11 height 12
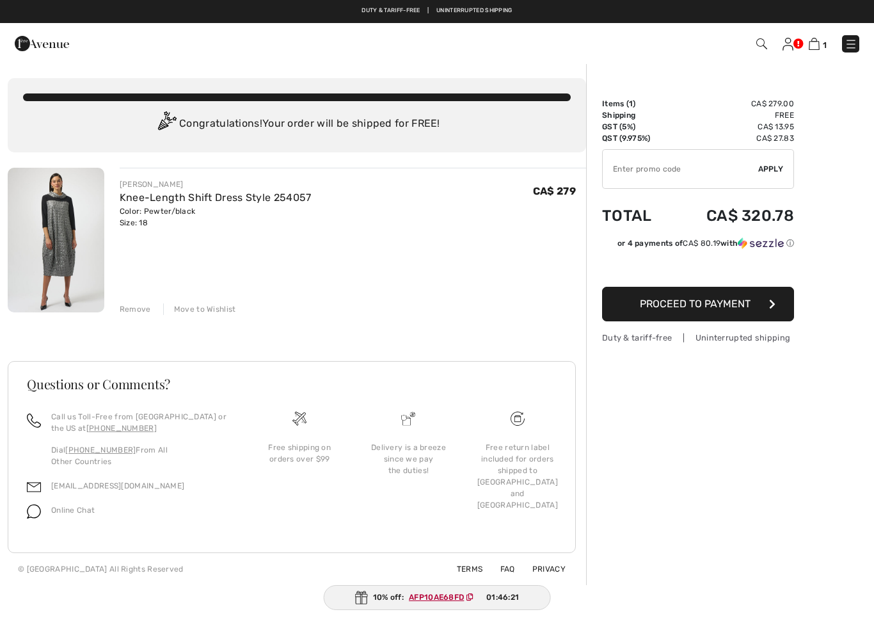
click at [846, 45] on img at bounding box center [850, 44] width 13 height 13
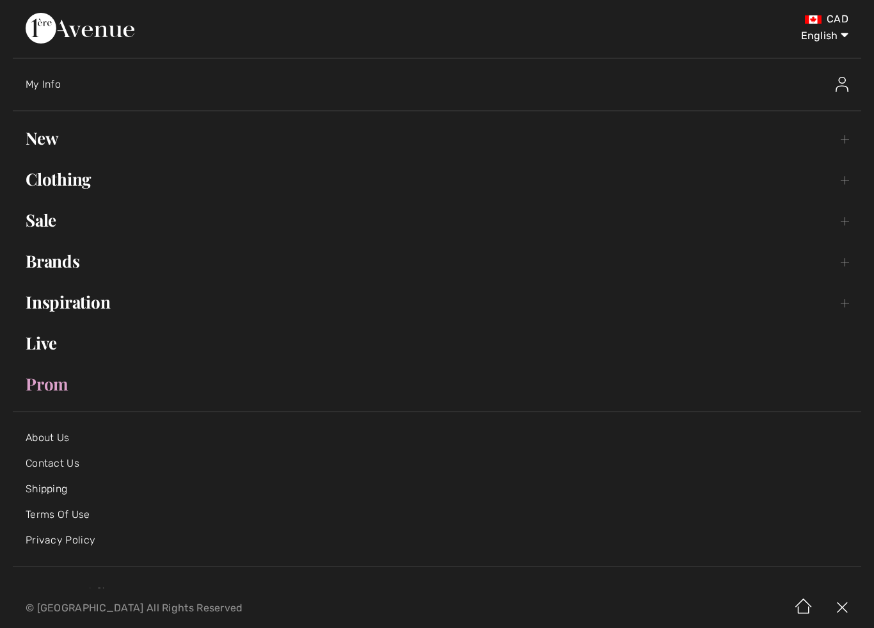
click at [58, 147] on link "New Toggle submenu" at bounding box center [437, 138] width 848 height 28
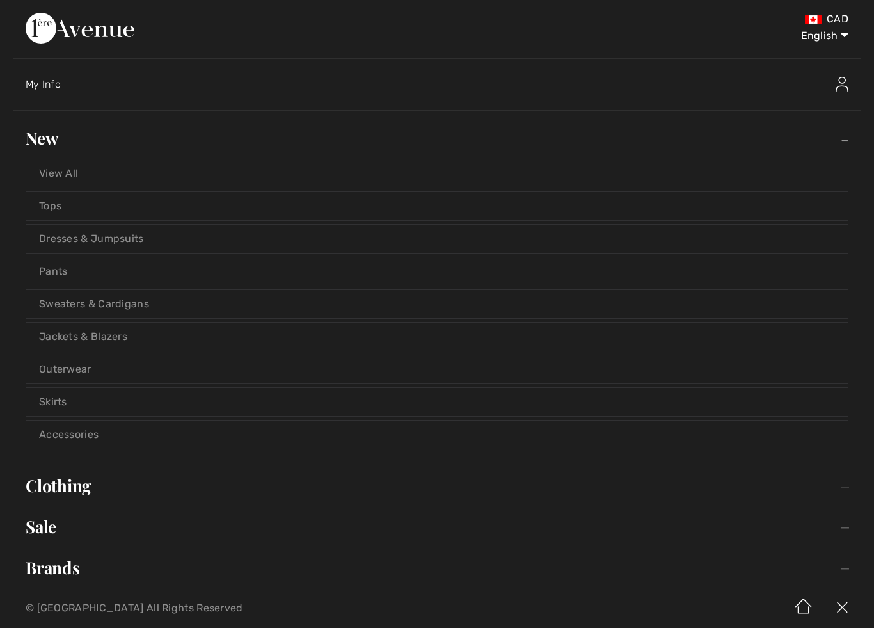
click at [69, 168] on link "View All" at bounding box center [436, 173] width 821 height 28
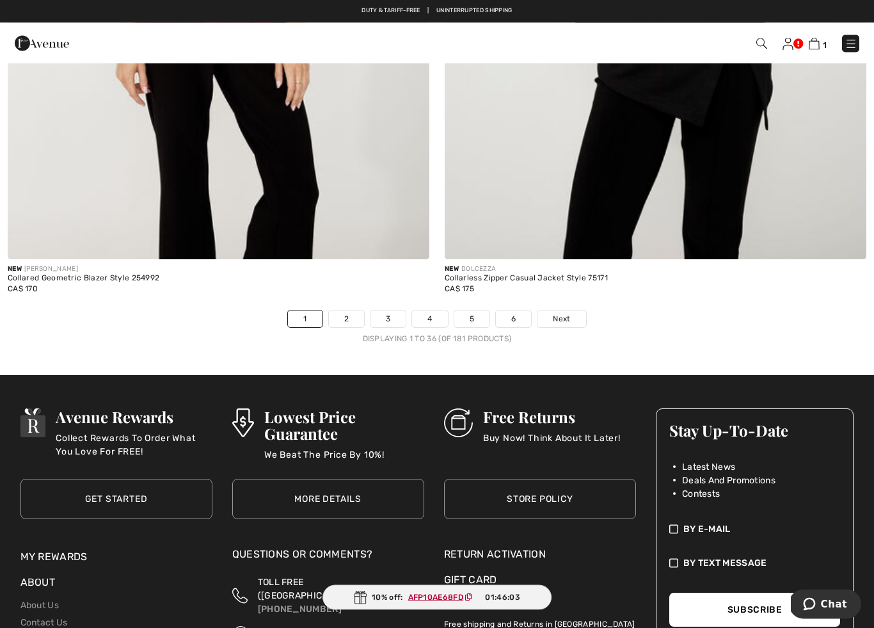
scroll to position [12528, 0]
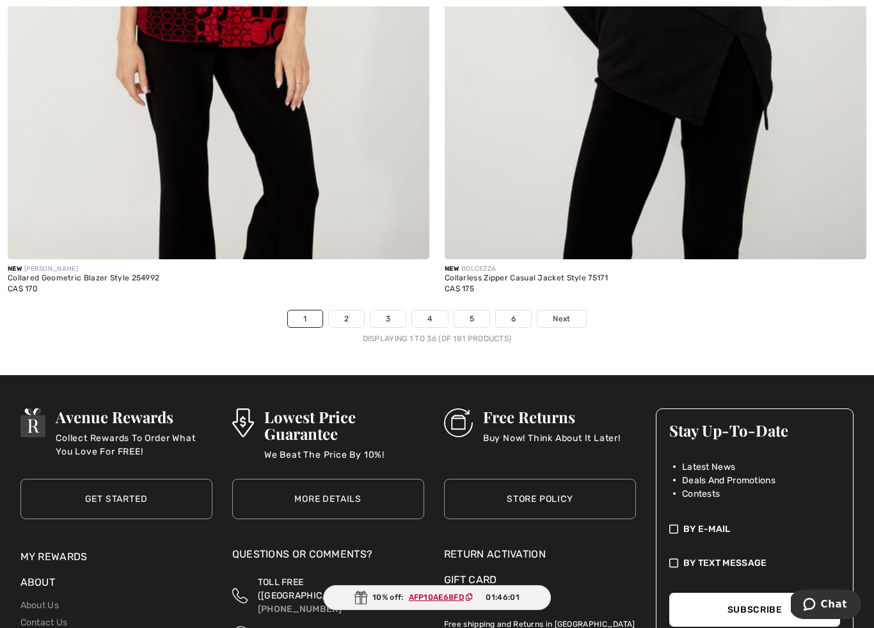
click at [474, 316] on link "5" at bounding box center [471, 318] width 35 height 17
click at [478, 317] on link "5" at bounding box center [471, 318] width 35 height 17
click at [475, 310] on link "5" at bounding box center [471, 318] width 35 height 17
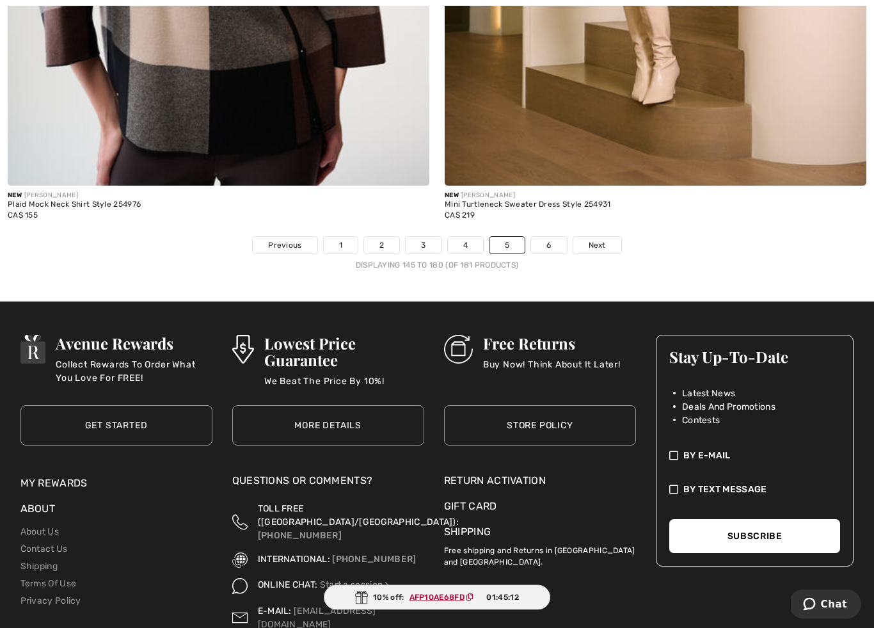
scroll to position [12601, 0]
click at [608, 237] on link "Next" at bounding box center [597, 245] width 48 height 17
click at [597, 239] on span "Next" at bounding box center [597, 245] width 17 height 12
